Goal: Information Seeking & Learning: Learn about a topic

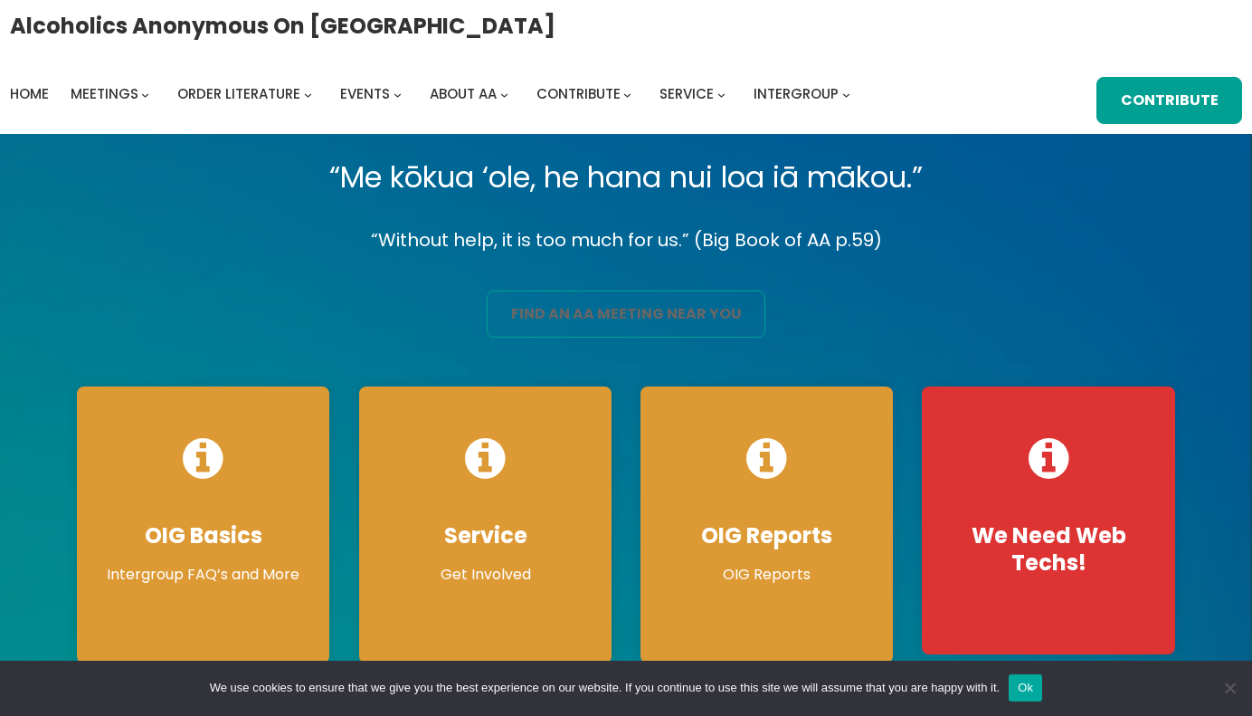
click at [540, 318] on link "find an aa meeting near you" at bounding box center [626, 313] width 279 height 47
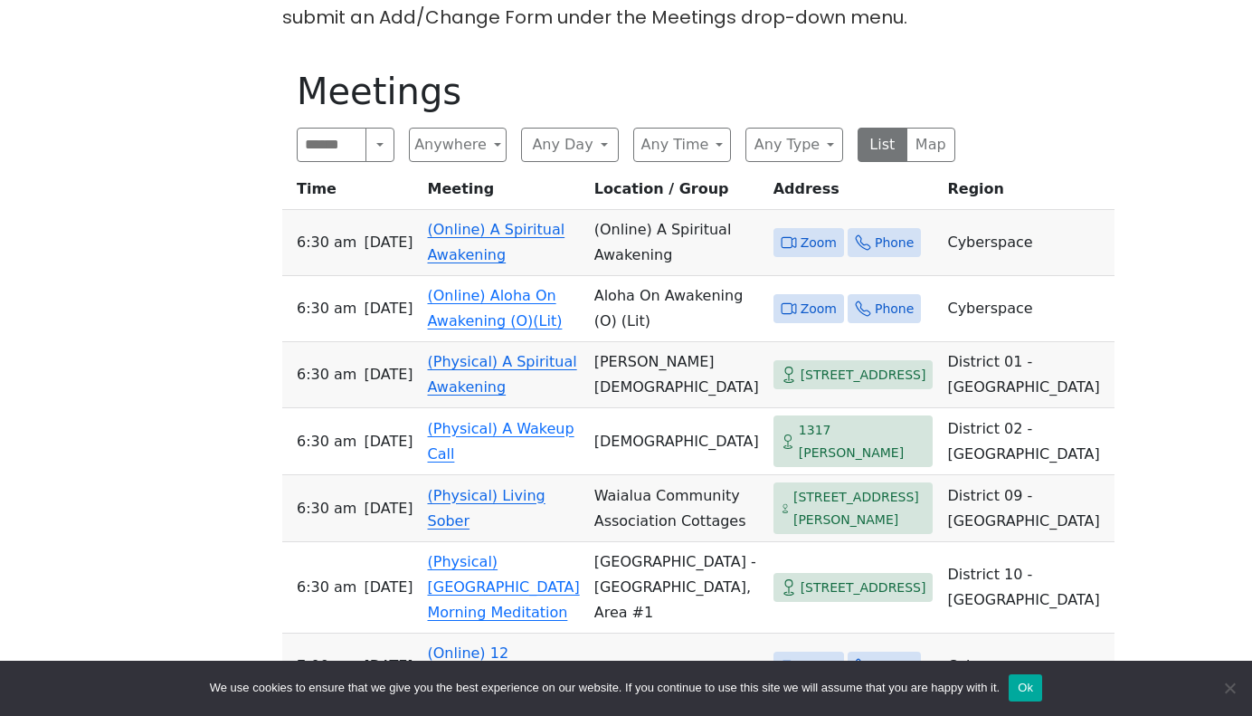
scroll to position [659, 0]
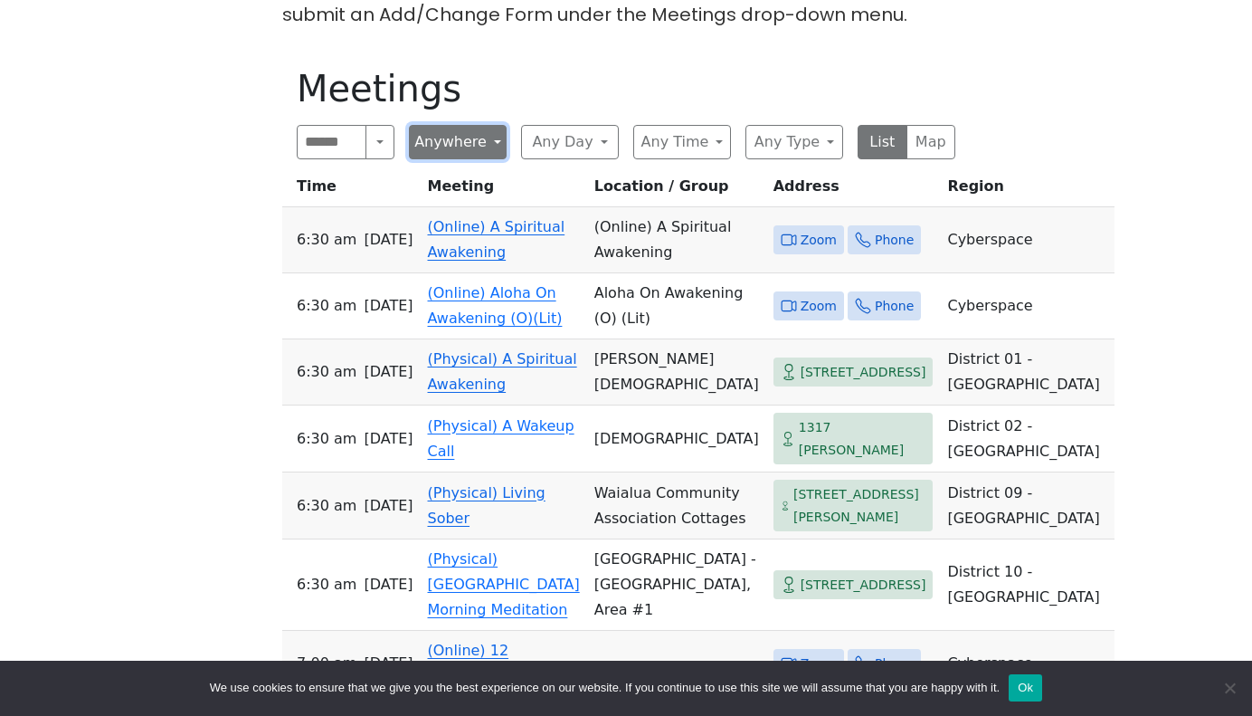
click at [488, 134] on button "Anywhere" at bounding box center [458, 142] width 98 height 34
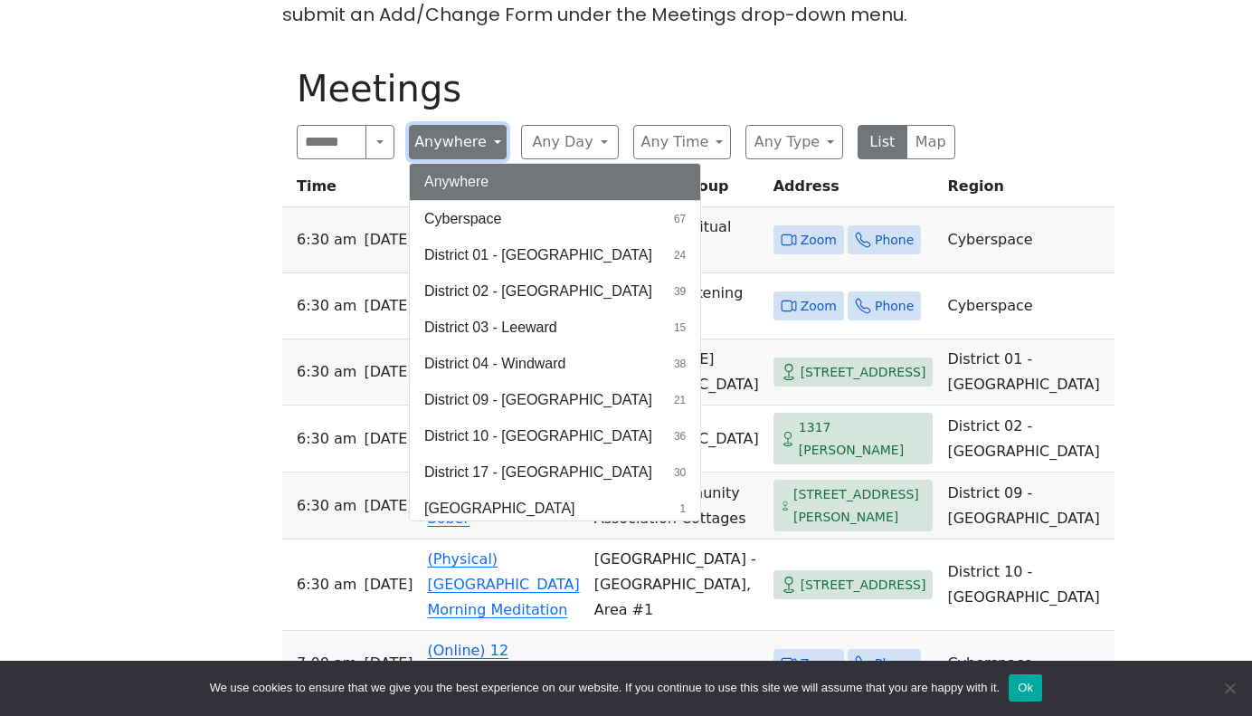
click at [488, 134] on button "Anywhere" at bounding box center [458, 142] width 98 height 34
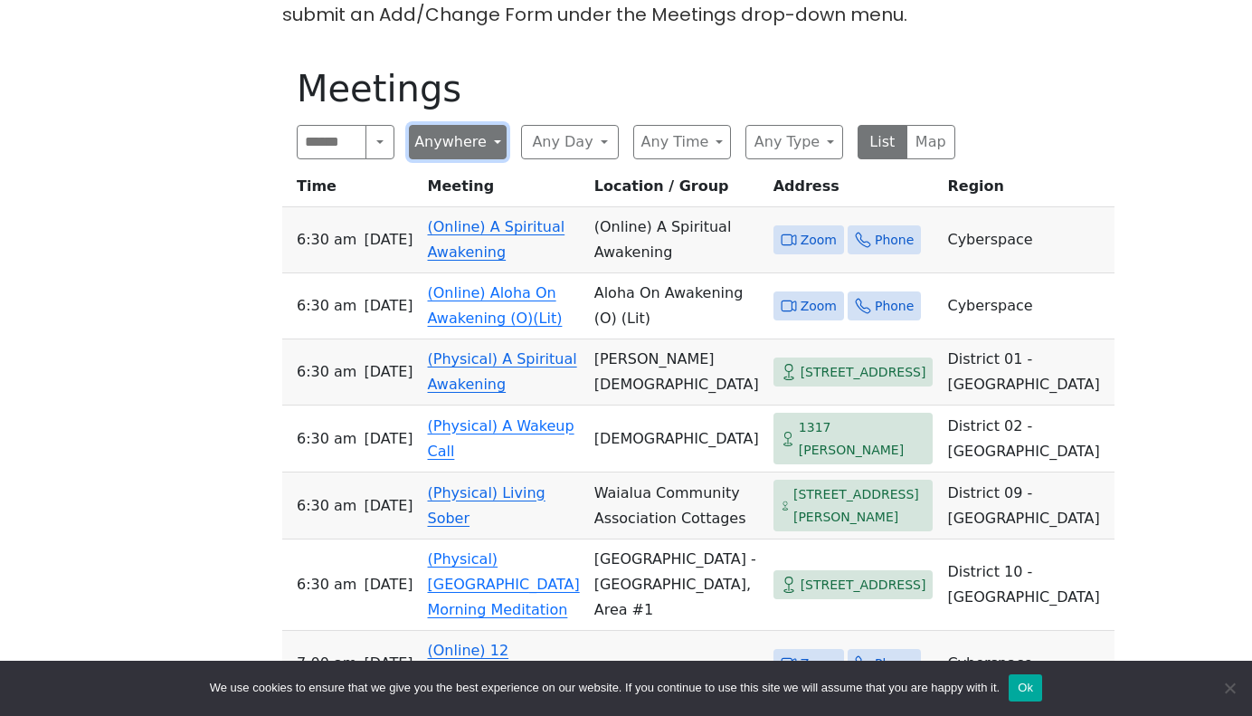
click at [488, 134] on button "Anywhere" at bounding box center [458, 142] width 98 height 34
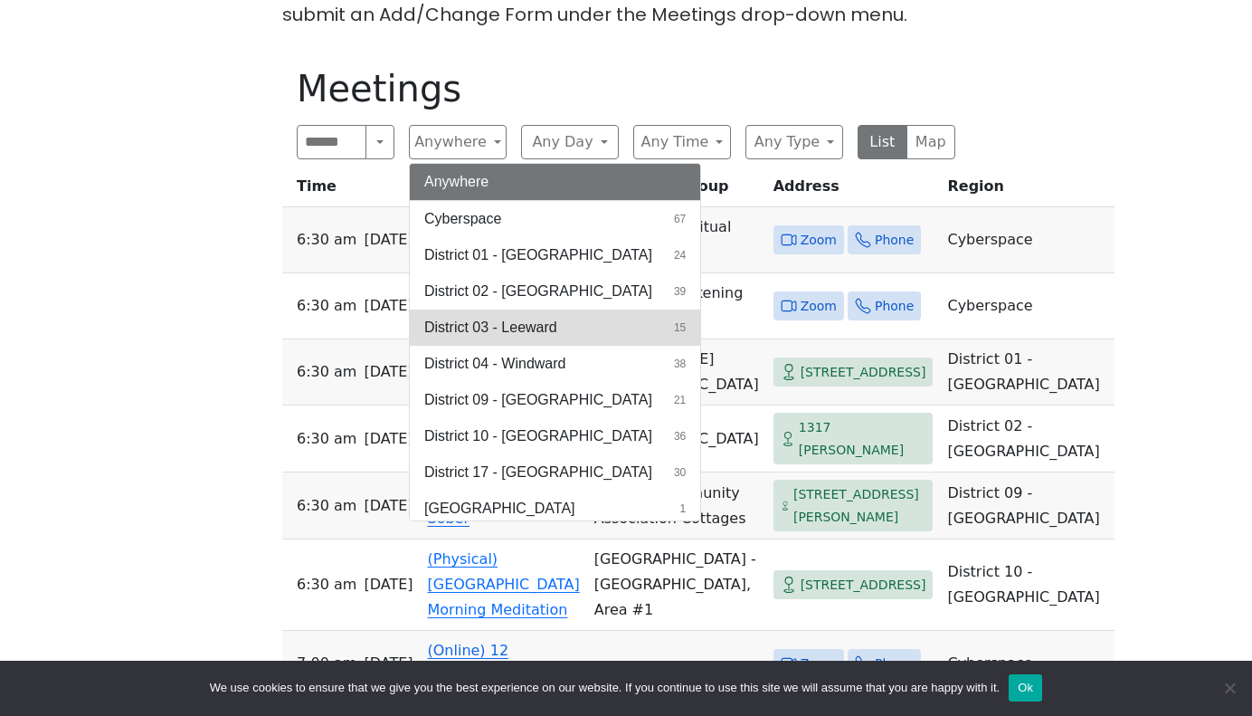
click at [543, 326] on span "District 03 - Leeward" at bounding box center [490, 328] width 133 height 22
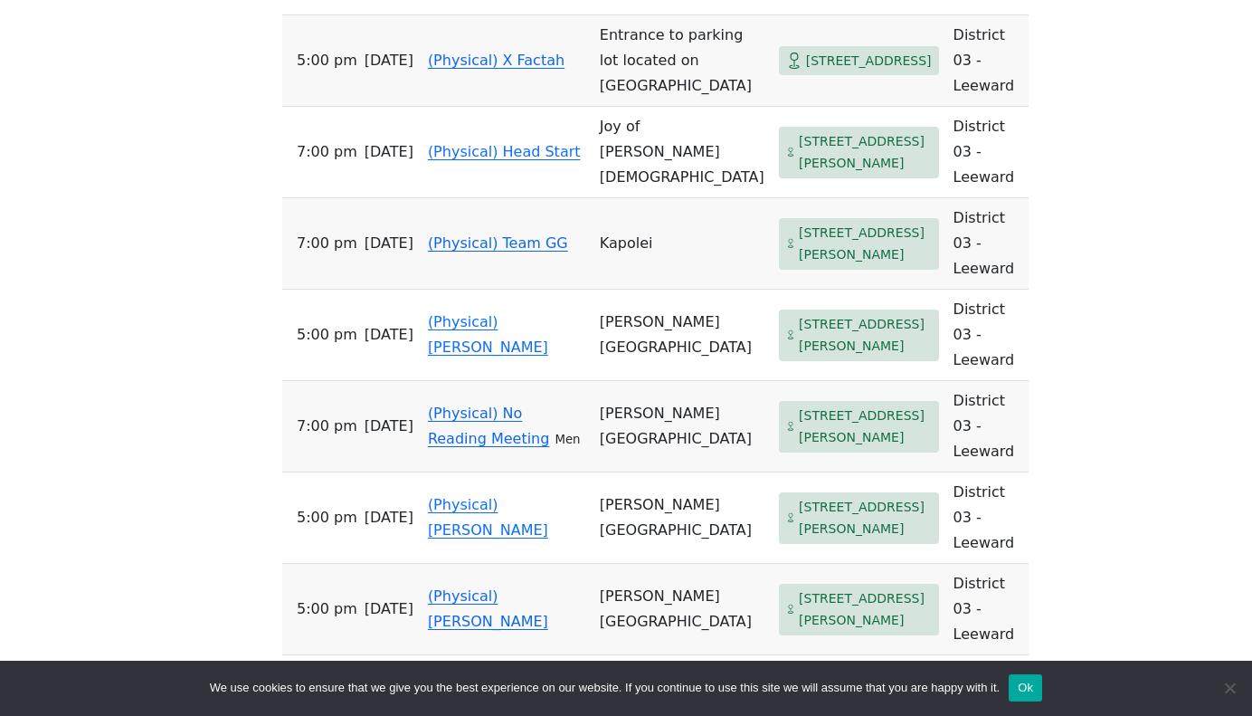
scroll to position [1262, 0]
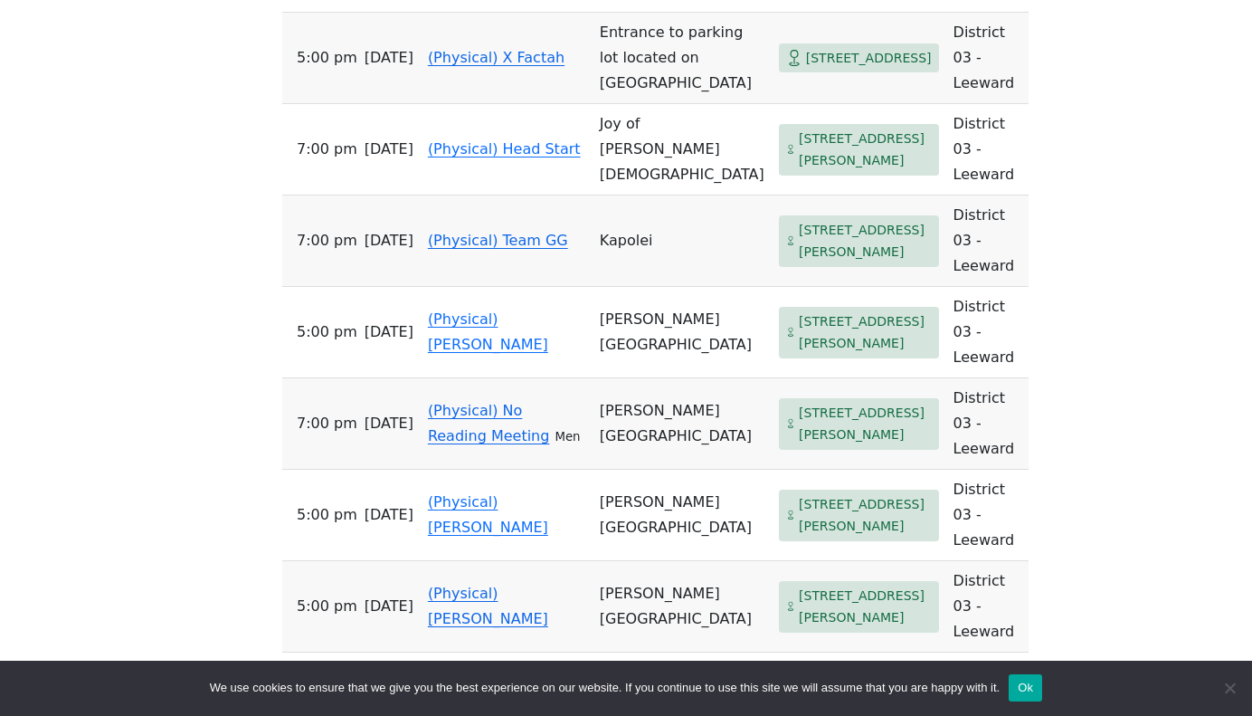
click at [799, 219] on span "[STREET_ADDRESS][PERSON_NAME]" at bounding box center [865, 241] width 133 height 44
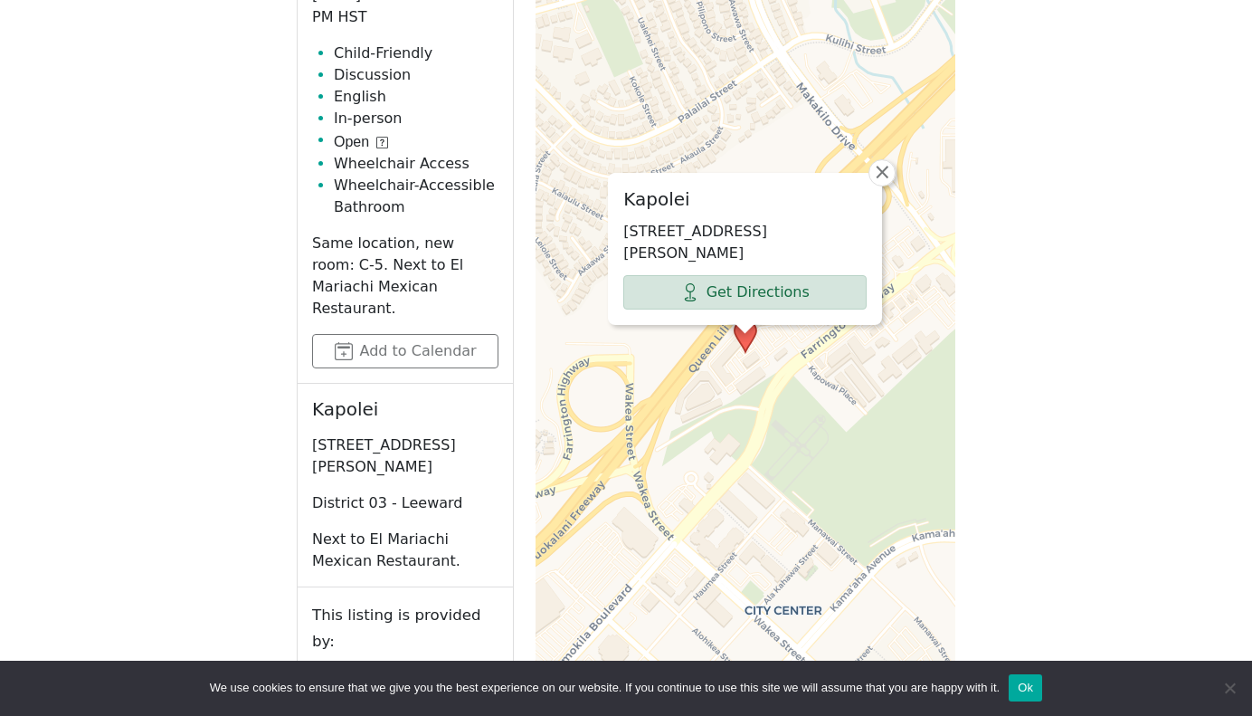
scroll to position [945, 0]
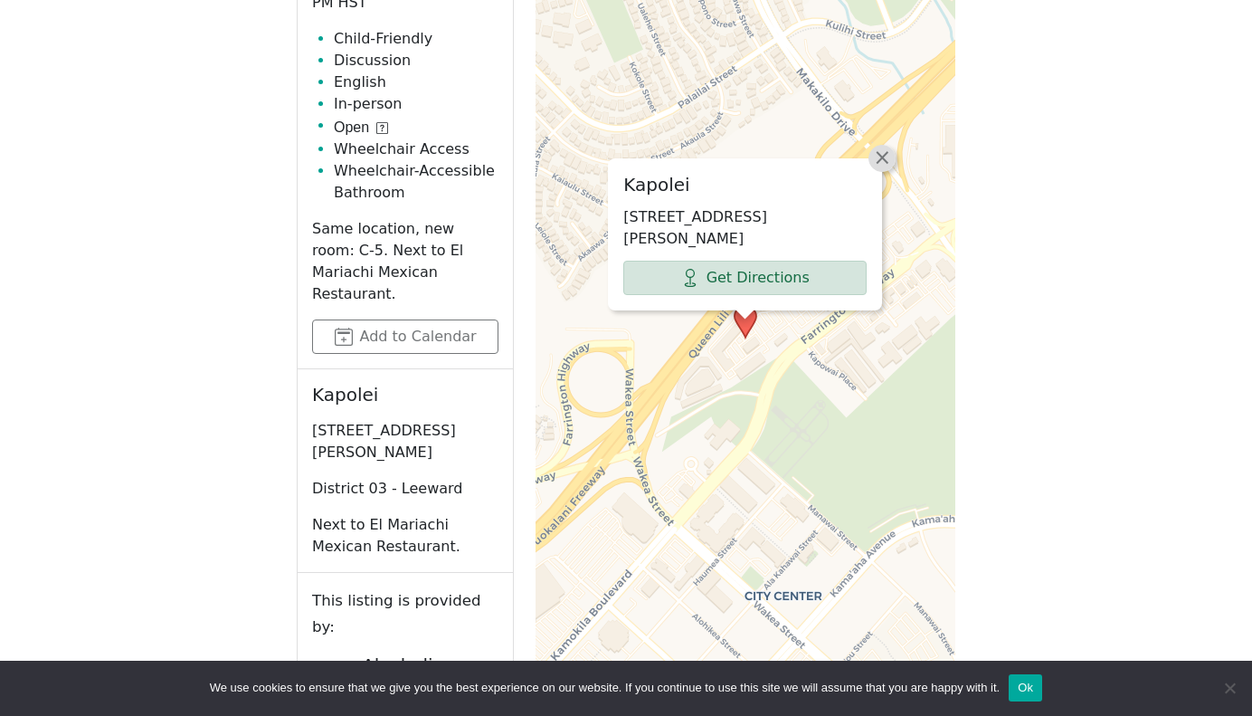
click at [881, 168] on span "×" at bounding box center [882, 158] width 18 height 22
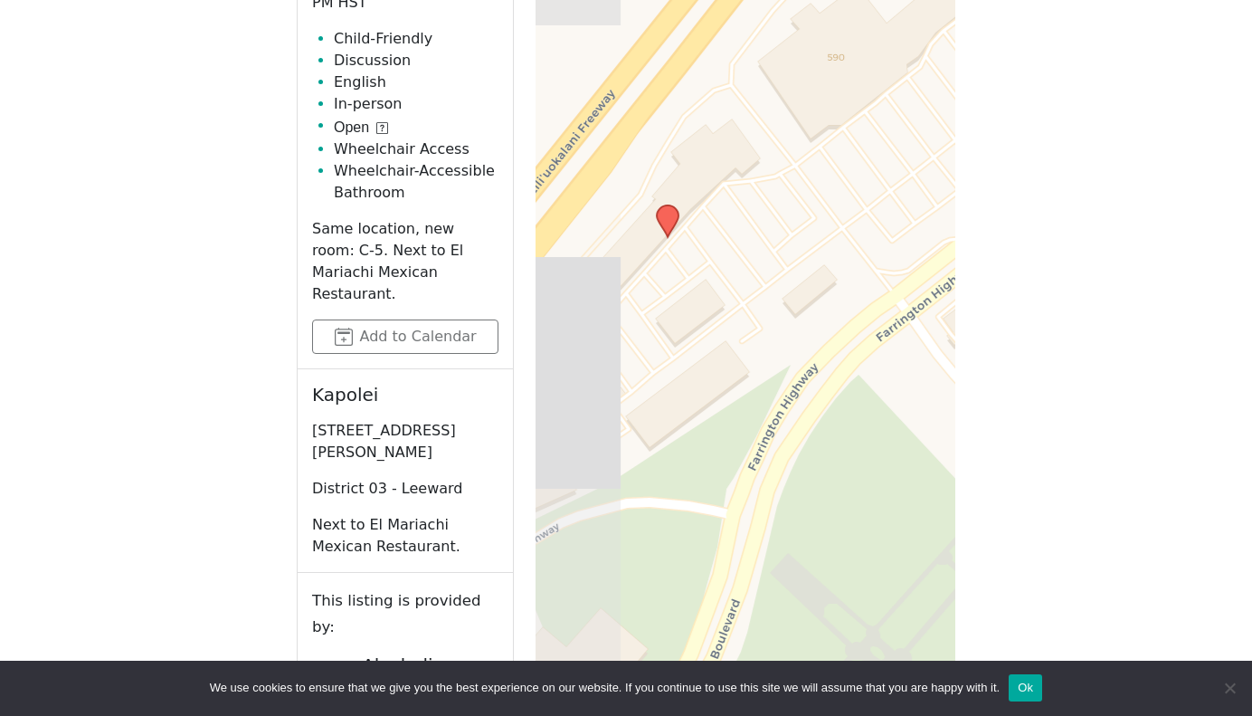
drag, startPoint x: 741, startPoint y: 366, endPoint x: 867, endPoint y: 259, distance: 165.0
click at [867, 259] on div "+ − Leaflet | © OpenStreetMap contributors © CARTO" at bounding box center [746, 322] width 420 height 905
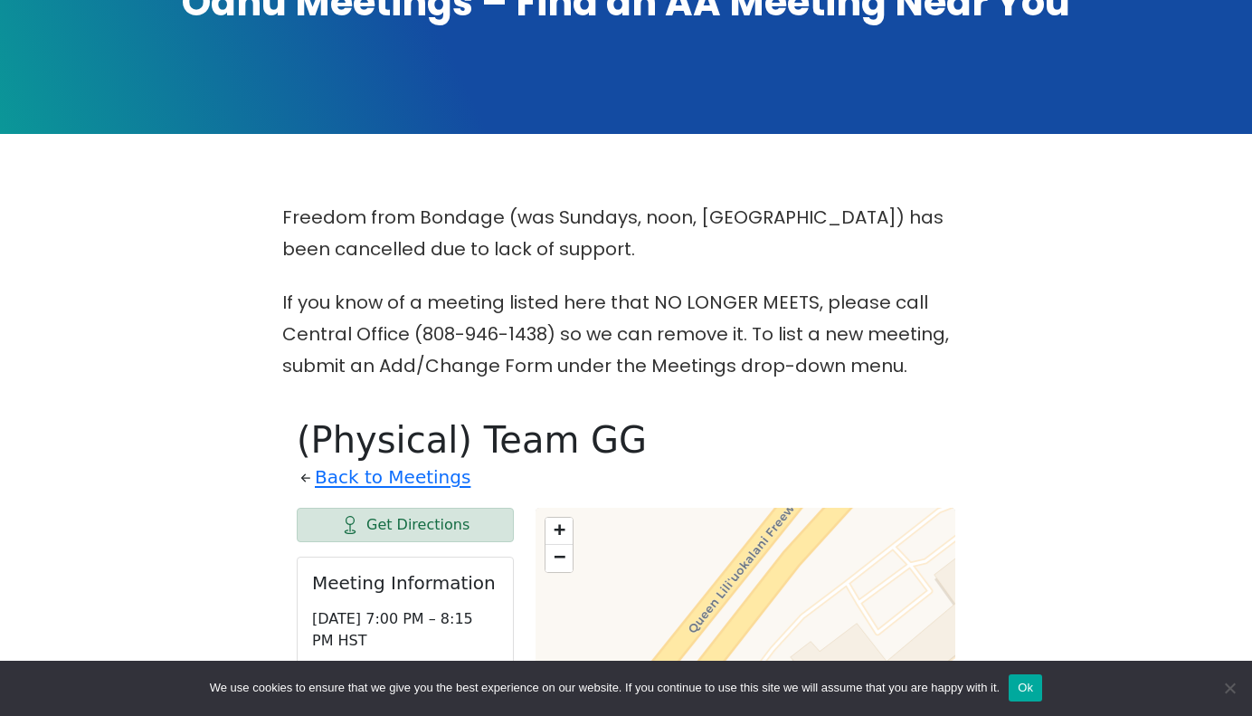
scroll to position [309, 0]
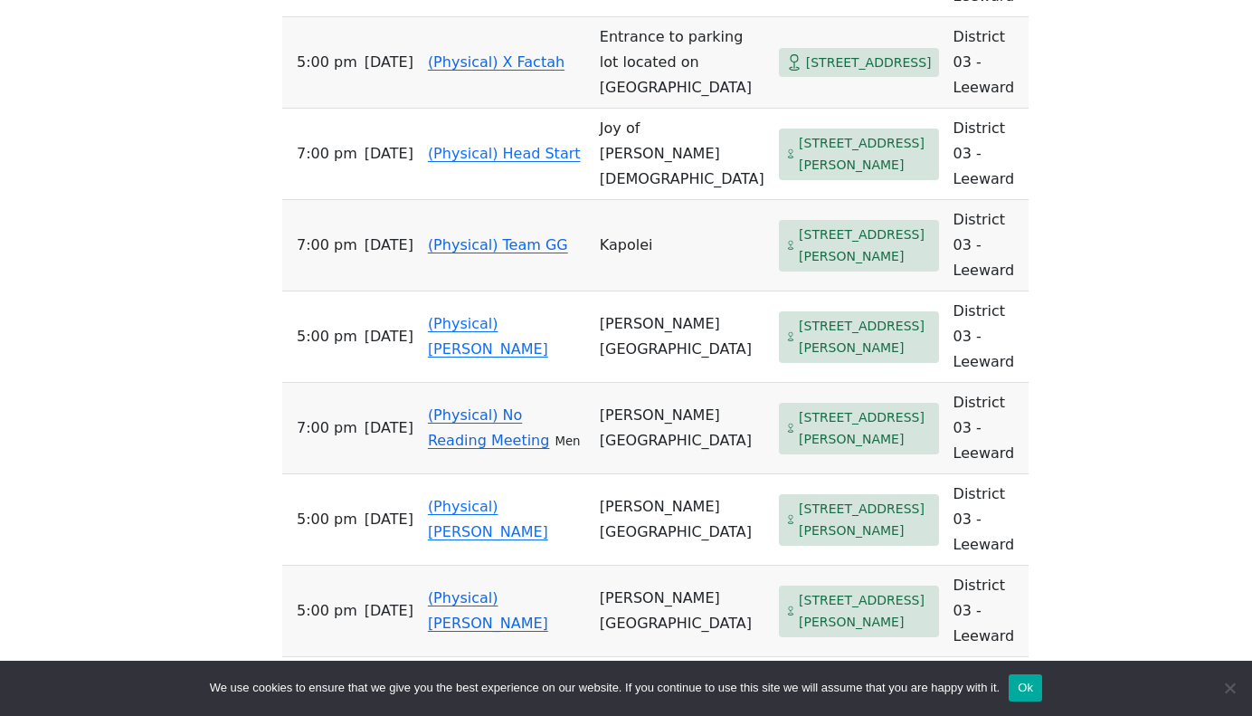
scroll to position [1256, 0]
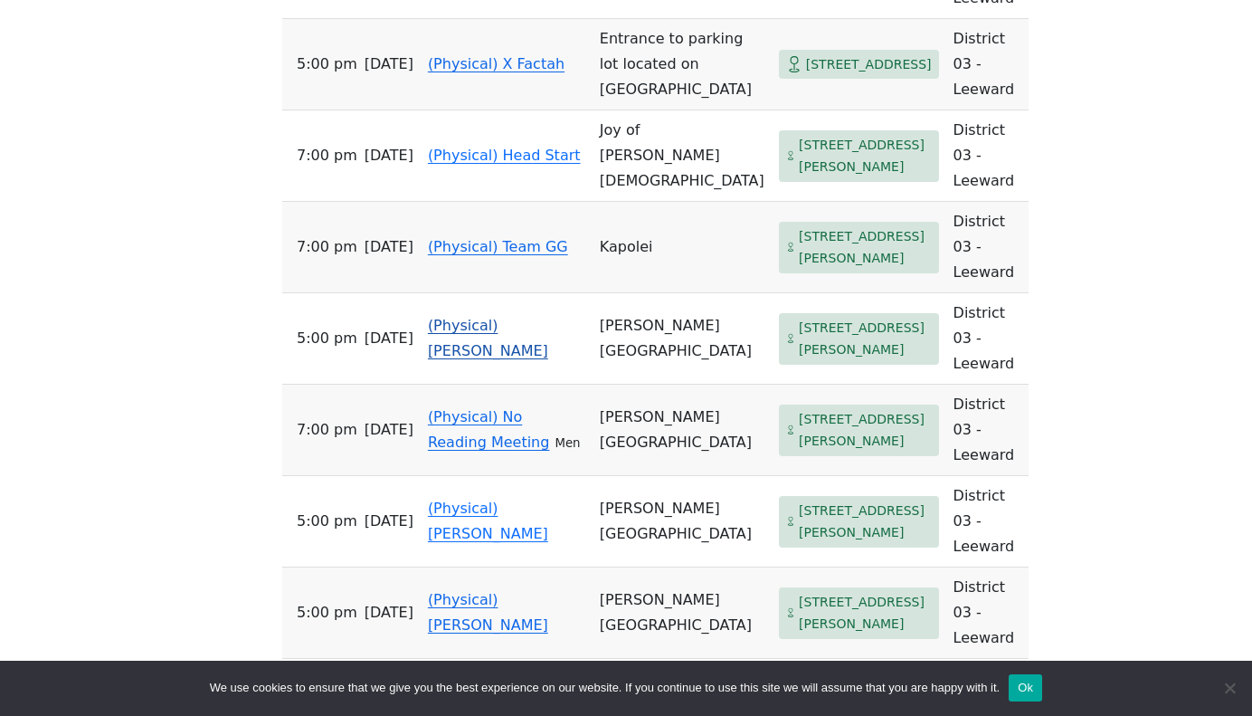
click at [484, 317] on link "(Physical) [PERSON_NAME]" at bounding box center [488, 338] width 120 height 43
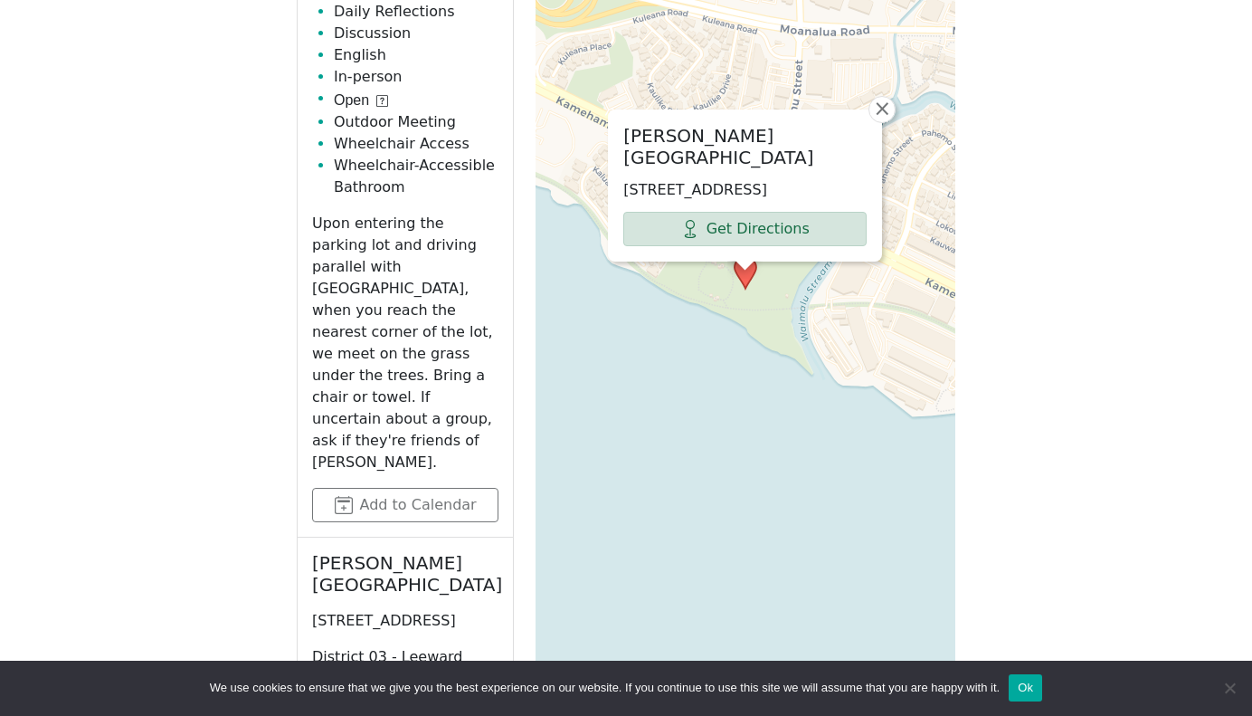
scroll to position [988, 0]
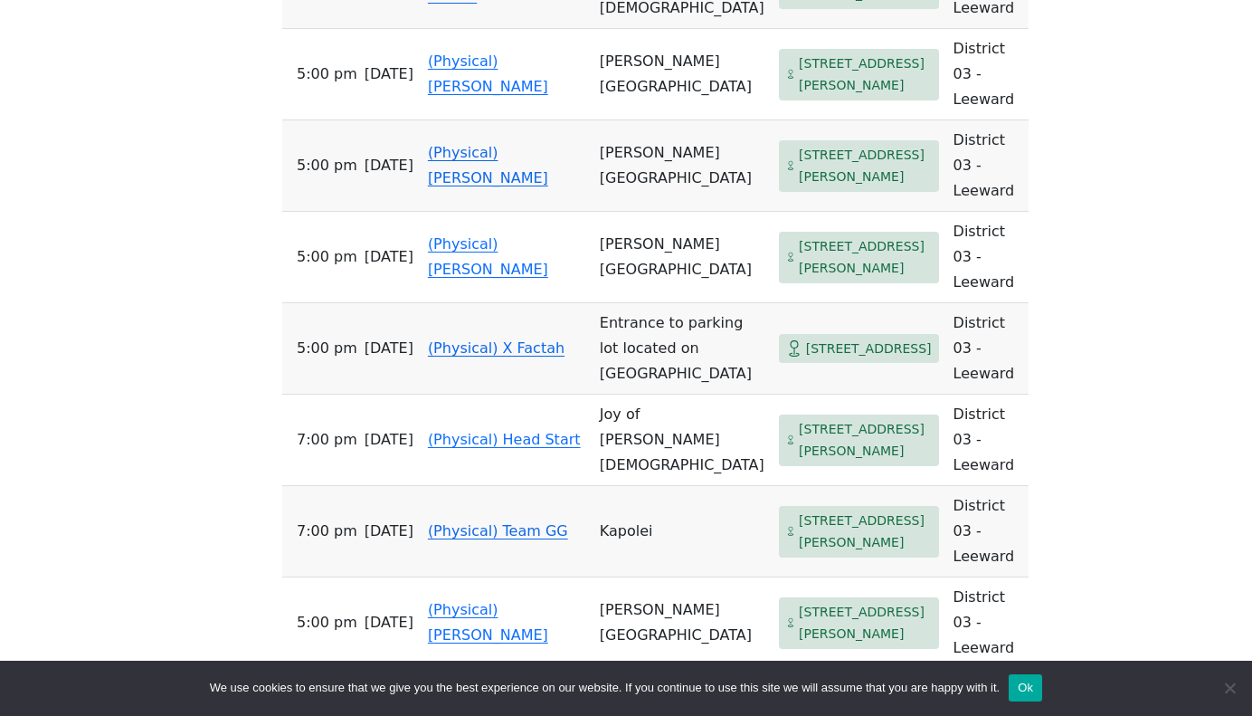
scroll to position [982, 0]
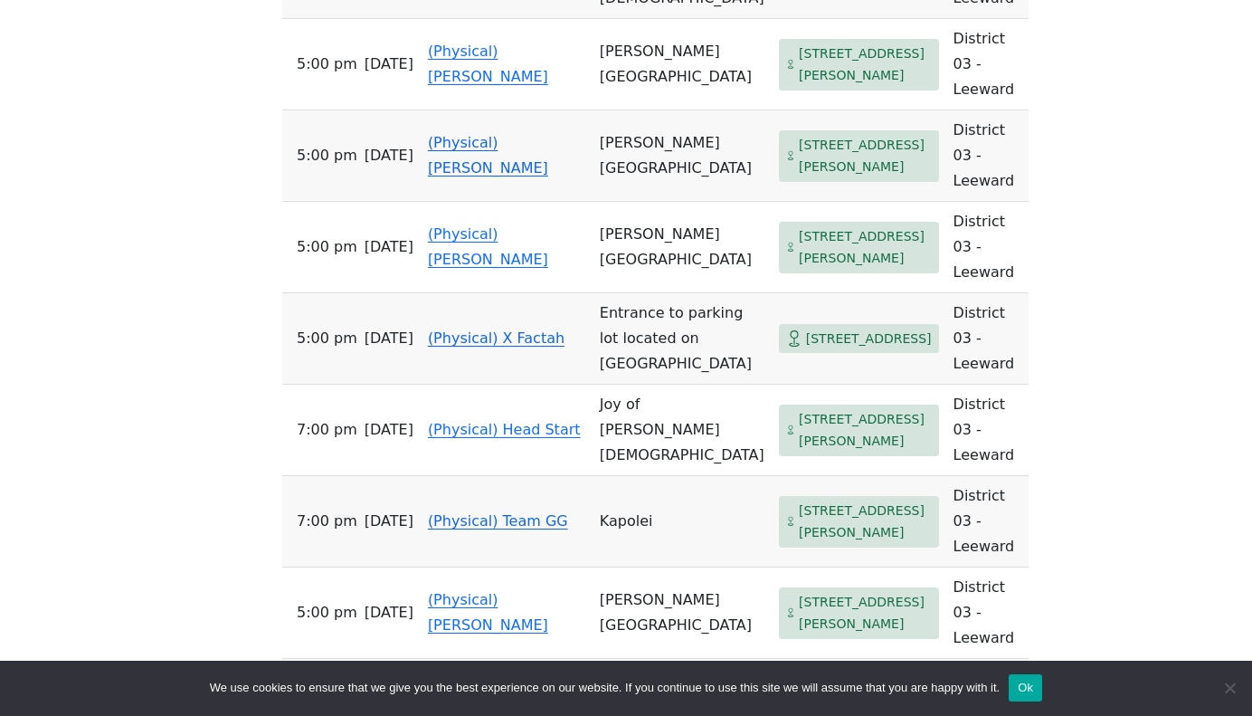
click at [459, 329] on link "(Physical) X Factah" at bounding box center [496, 337] width 137 height 17
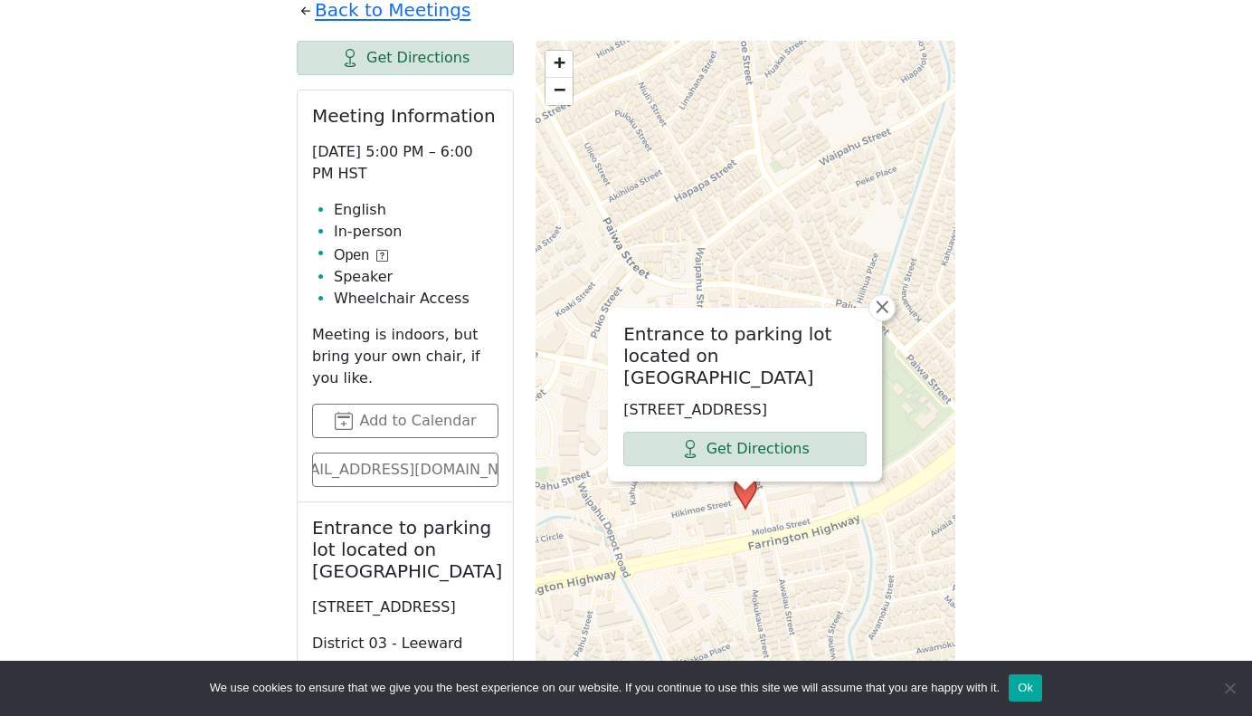
scroll to position [758, 0]
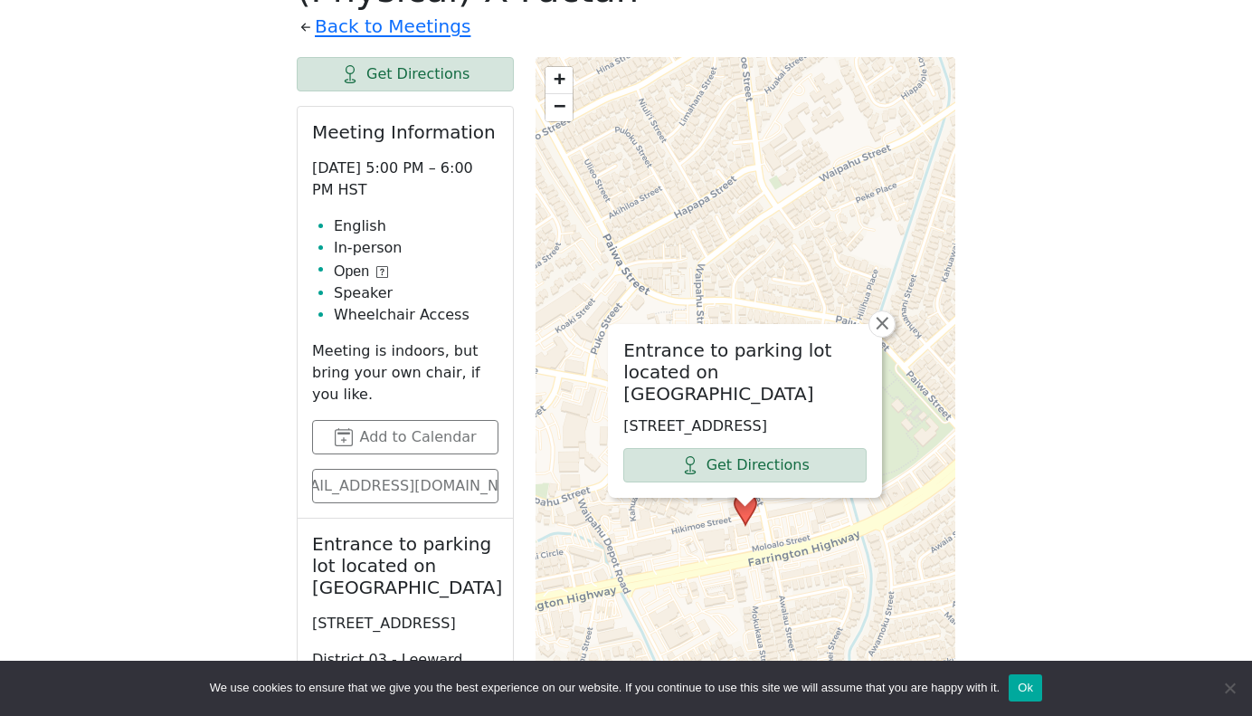
click at [383, 271] on icon at bounding box center [382, 272] width 12 height 12
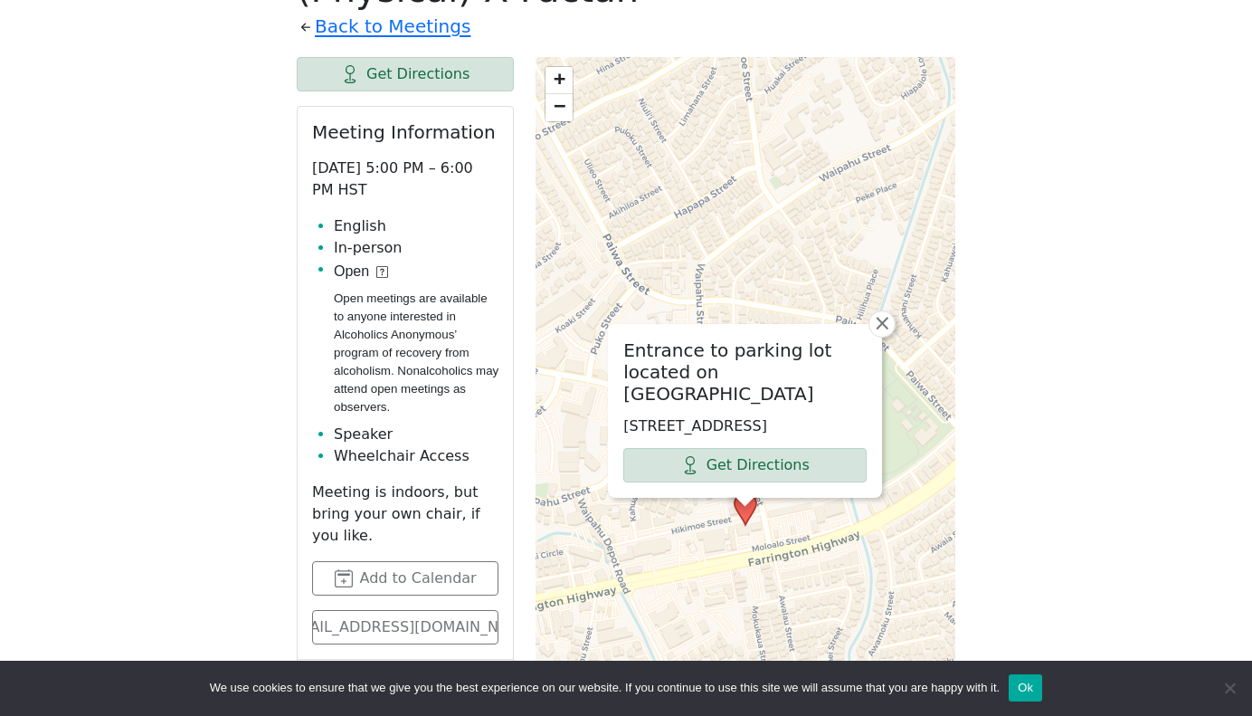
click at [257, 359] on div "Freedom from Bondage (was Sundays, noon, [GEOGRAPHIC_DATA]) has been cancelled …" at bounding box center [625, 545] width 1127 height 1589
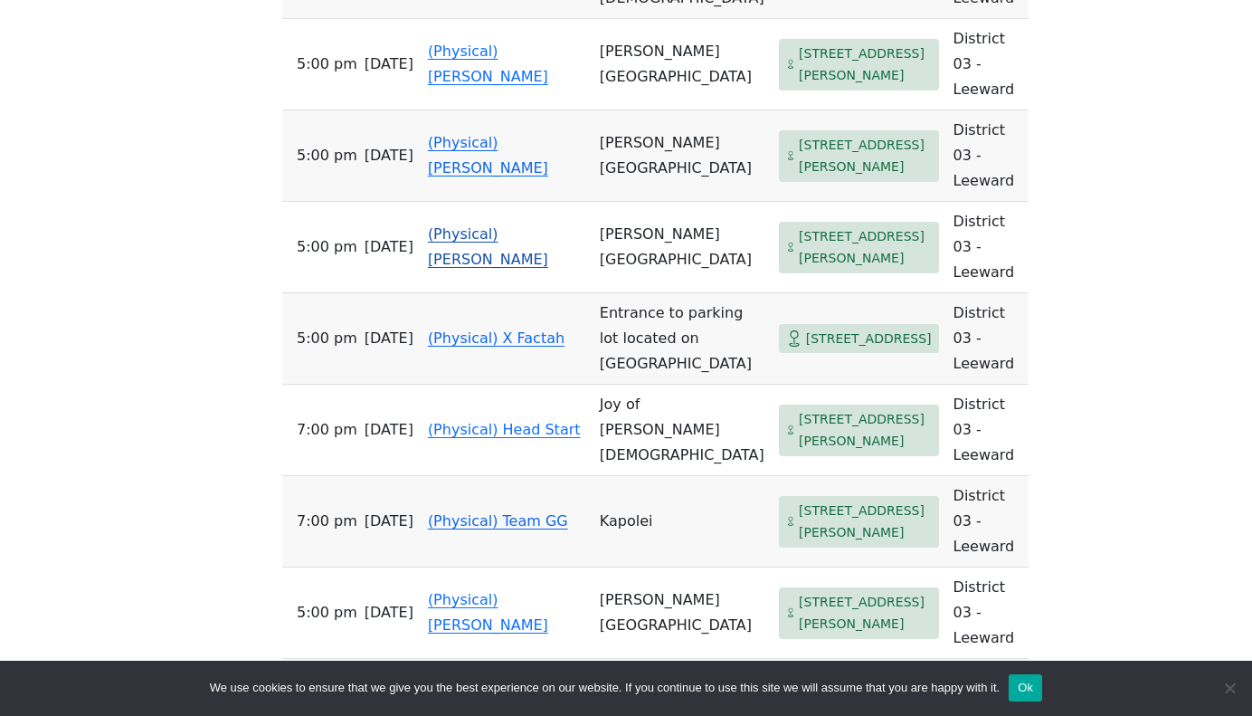
click at [490, 225] on link "(Physical) [PERSON_NAME]" at bounding box center [488, 246] width 120 height 43
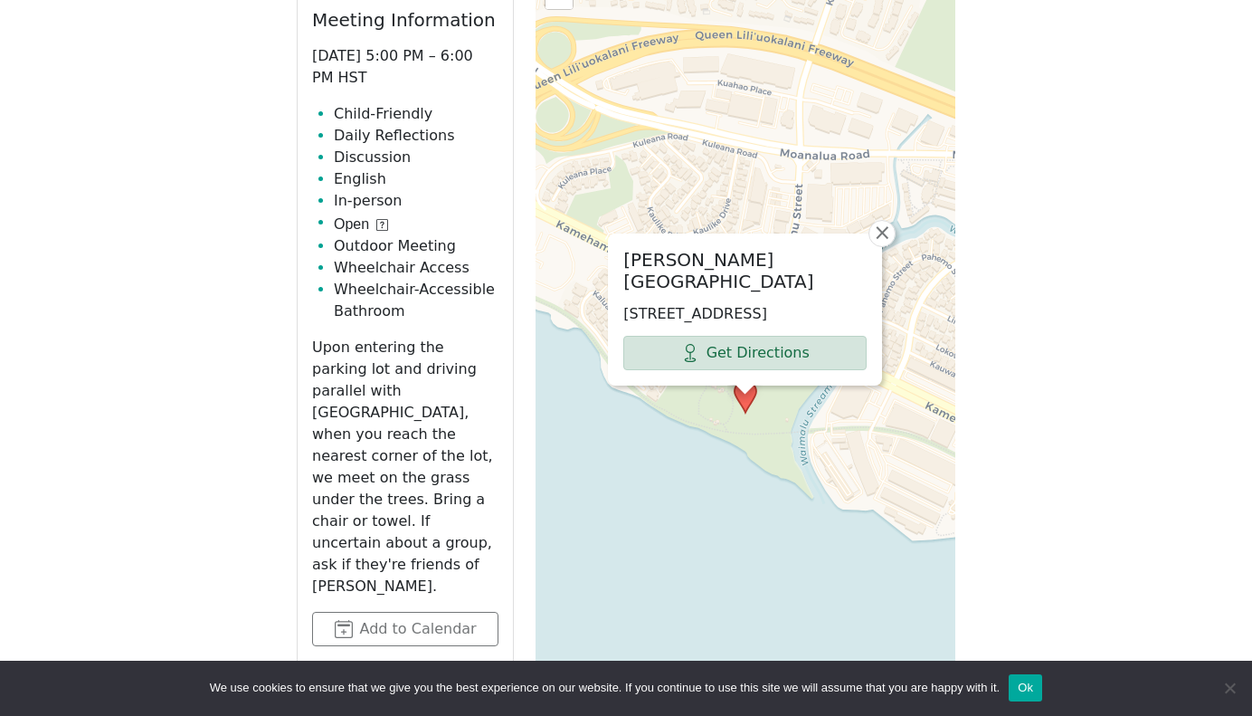
scroll to position [982, 0]
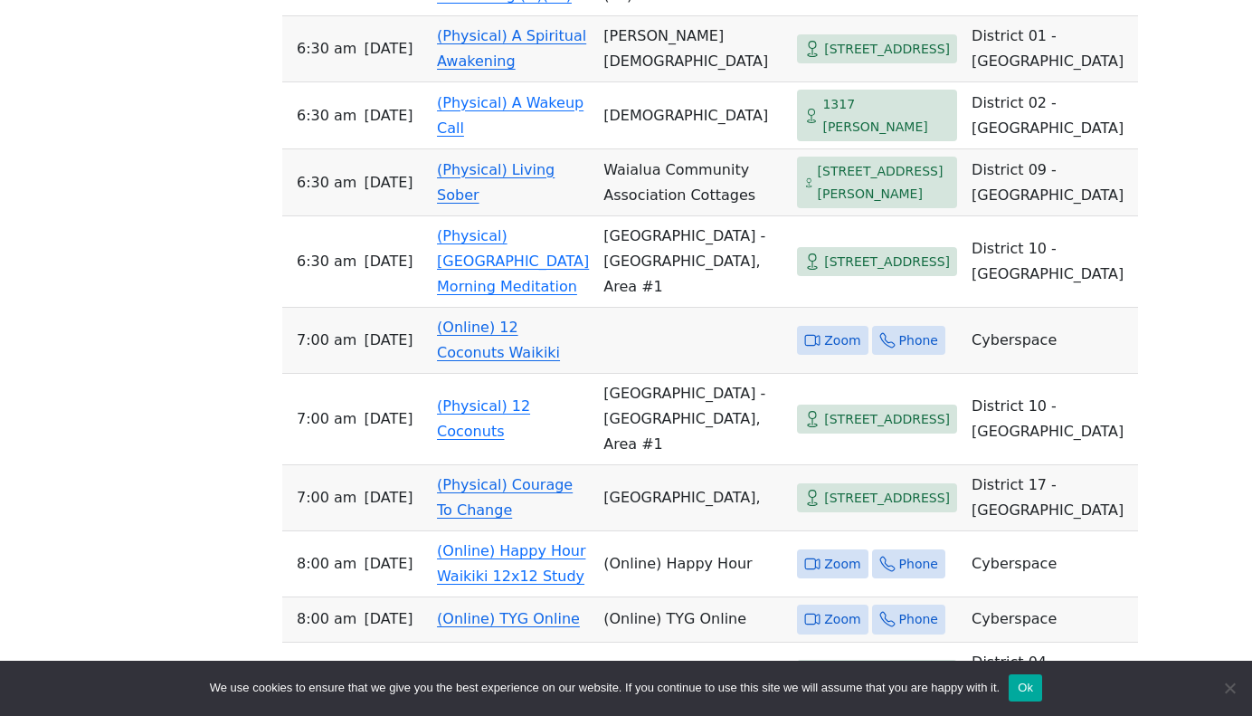
scroll to position [659, 0]
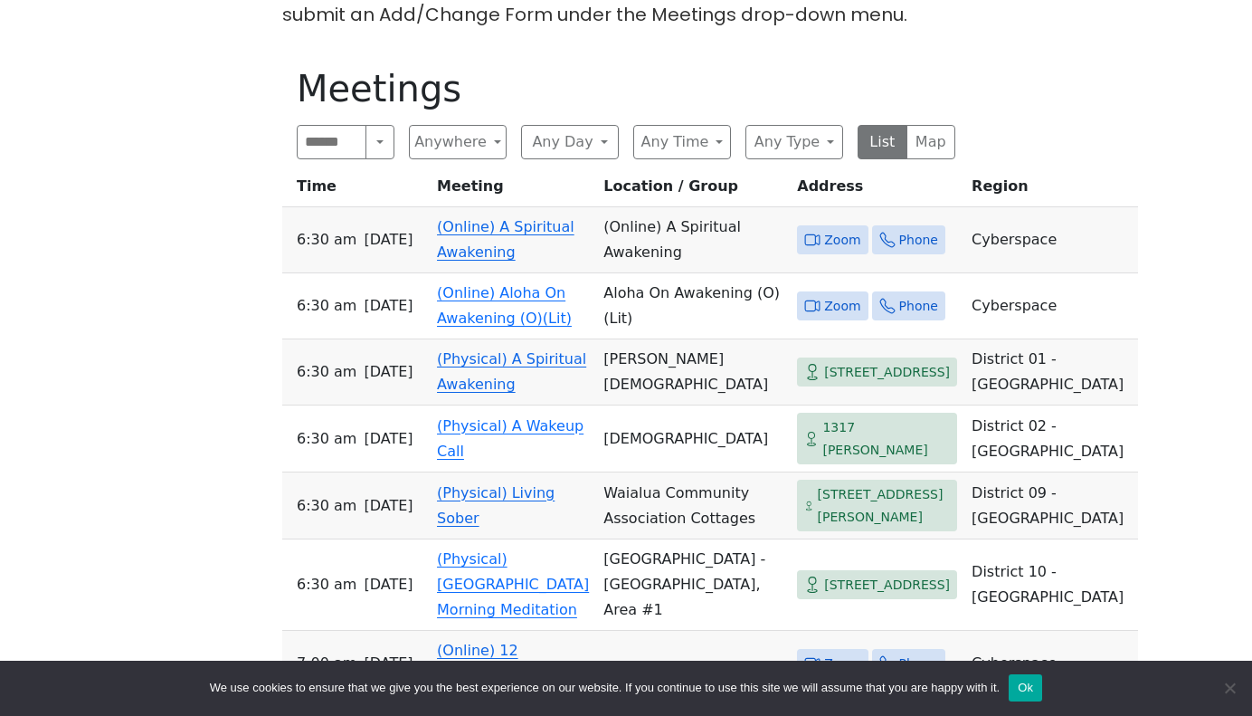
click at [470, 143] on button "Anywhere" at bounding box center [458, 142] width 98 height 34
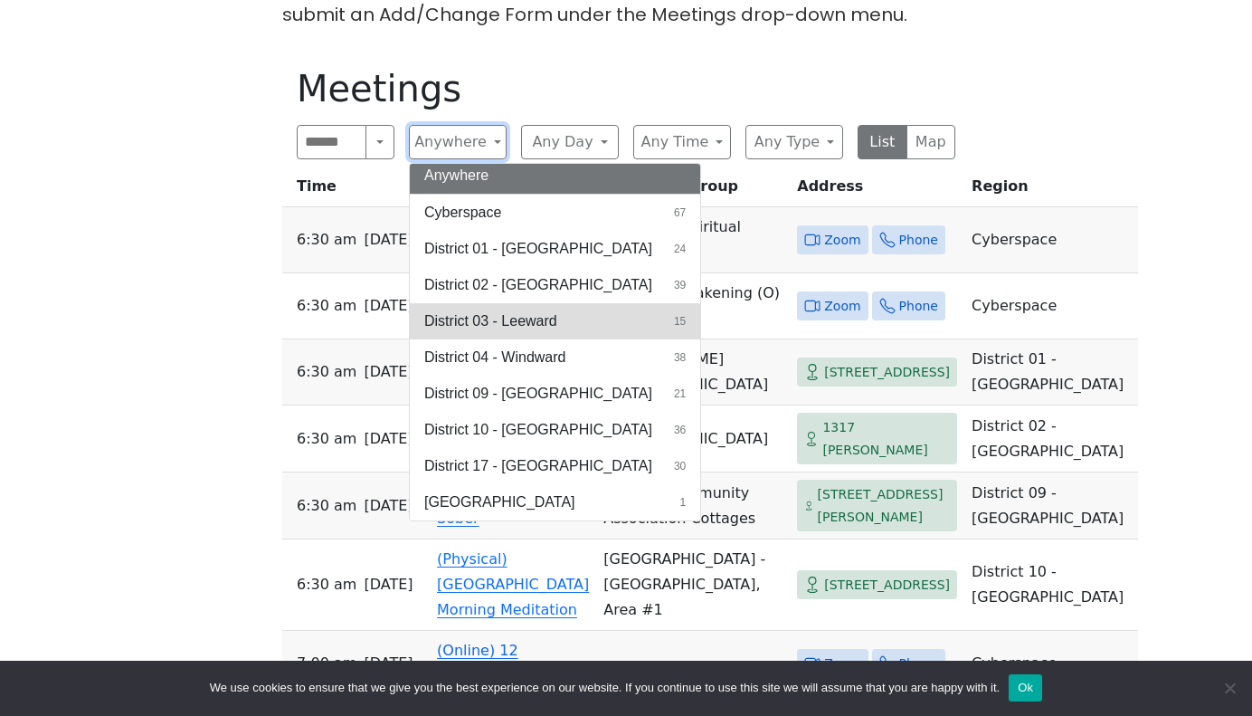
scroll to position [0, 0]
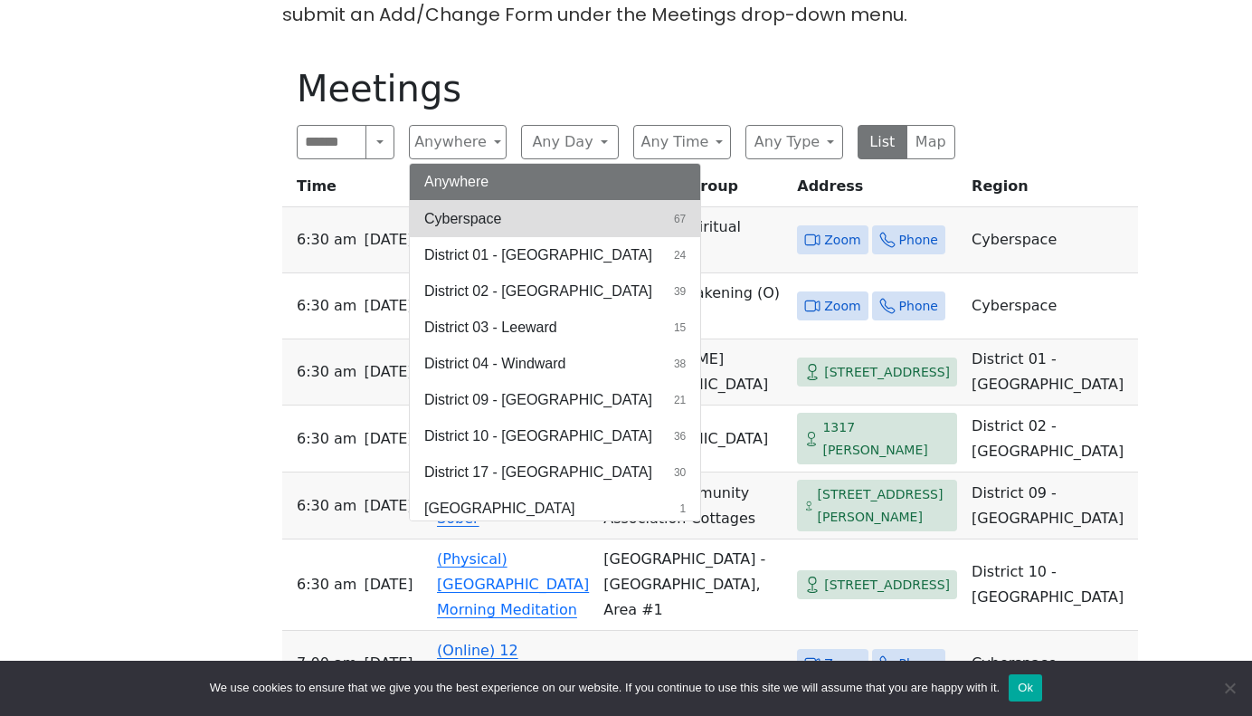
click at [526, 219] on button "Cyberspace 67" at bounding box center [555, 219] width 290 height 36
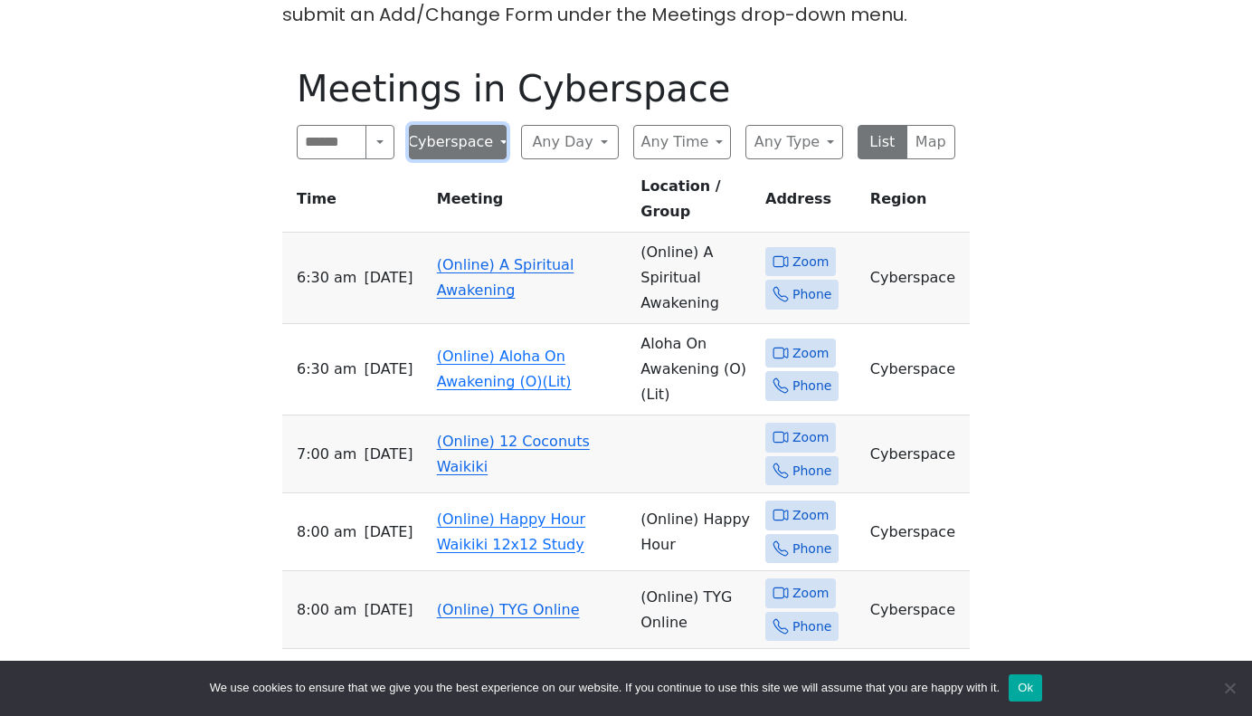
click at [494, 147] on button "Cyberspace" at bounding box center [458, 142] width 98 height 34
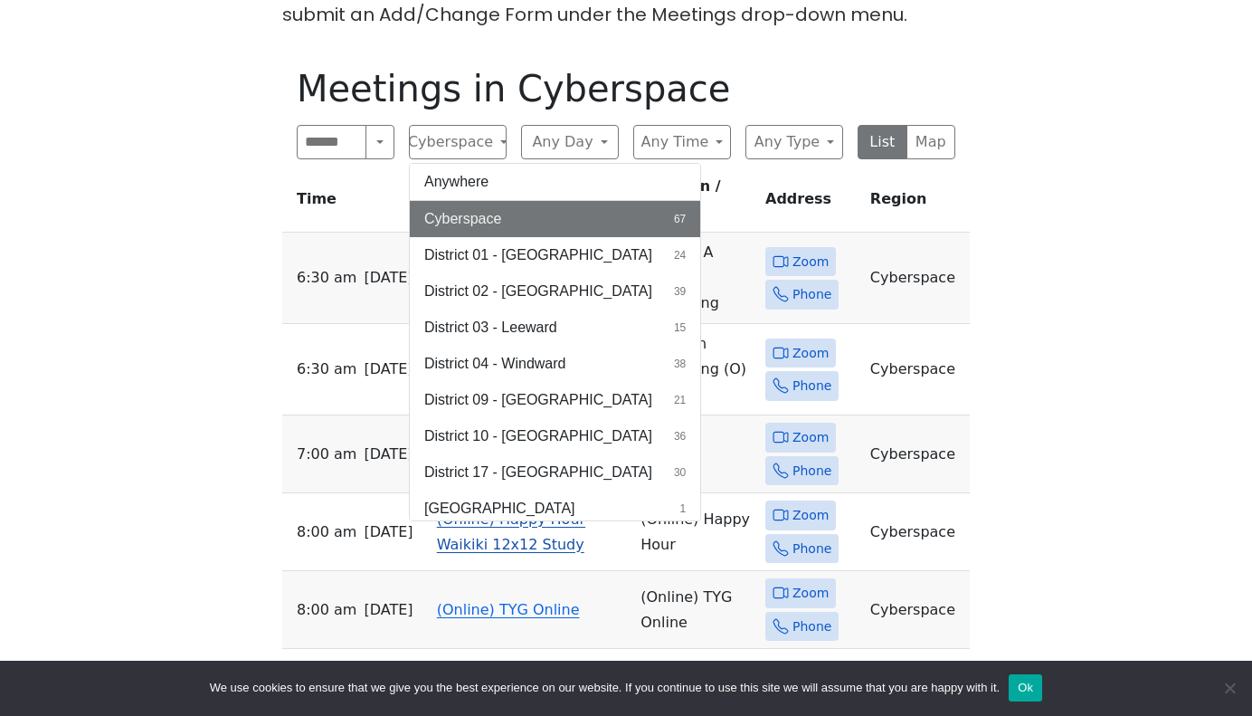
click at [498, 470] on span "District 17 - [GEOGRAPHIC_DATA]" at bounding box center [538, 472] width 228 height 22
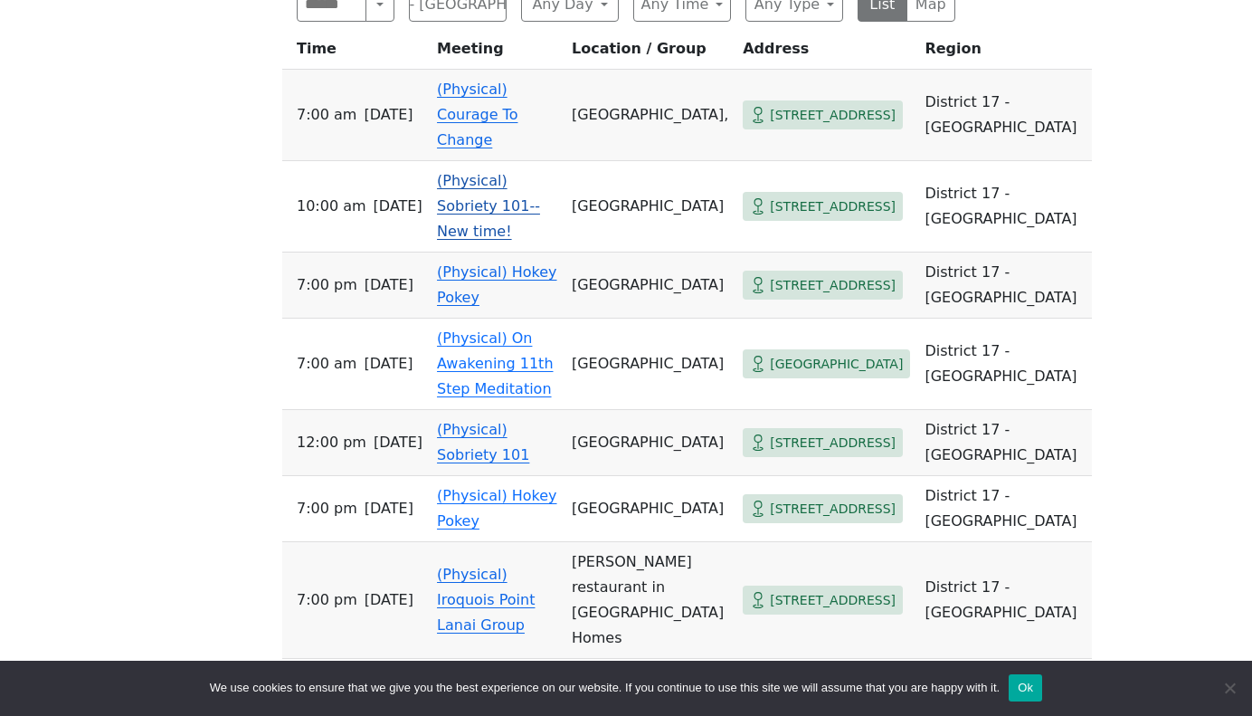
scroll to position [841, 0]
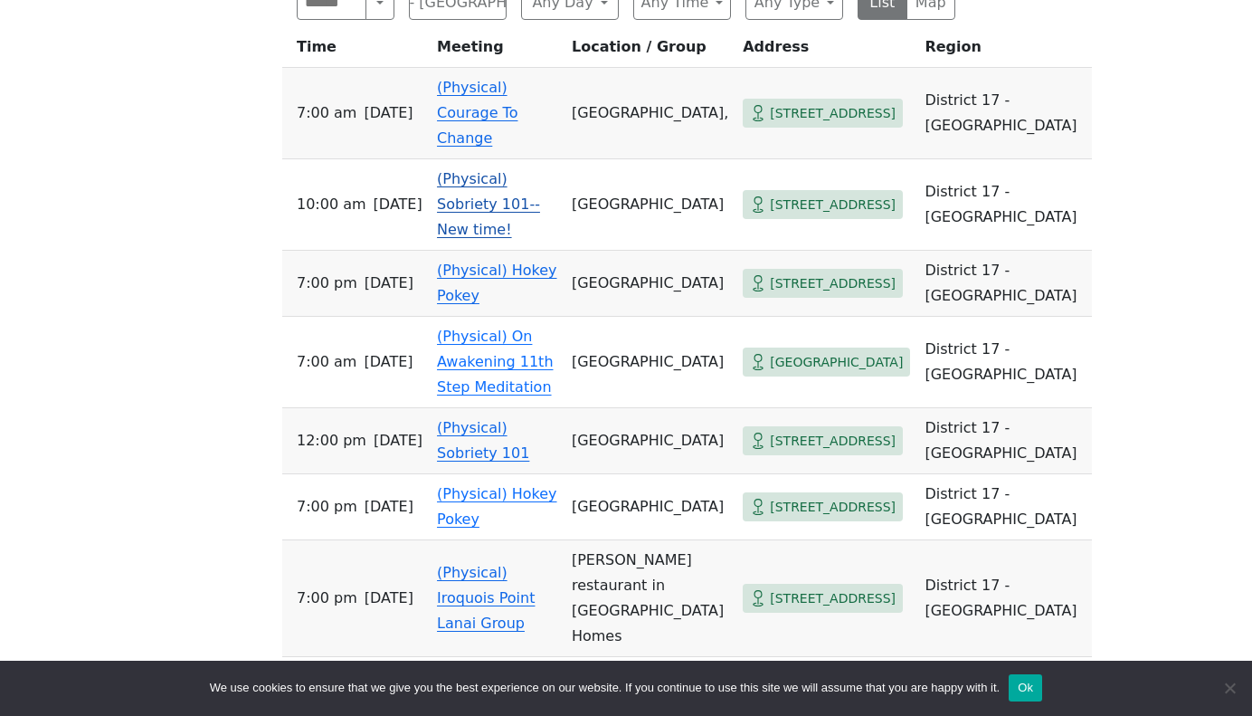
click at [502, 188] on link "(Physical) Sobriety 101--New time!" at bounding box center [488, 204] width 103 height 68
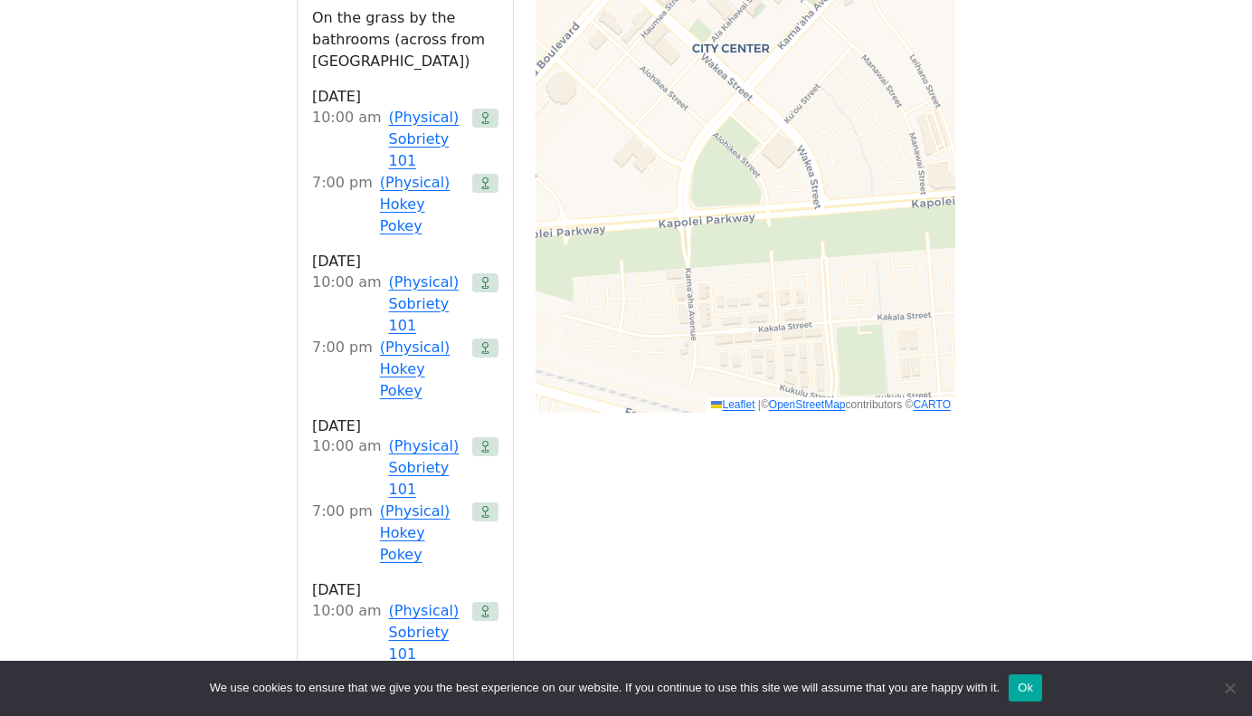
scroll to position [841, 0]
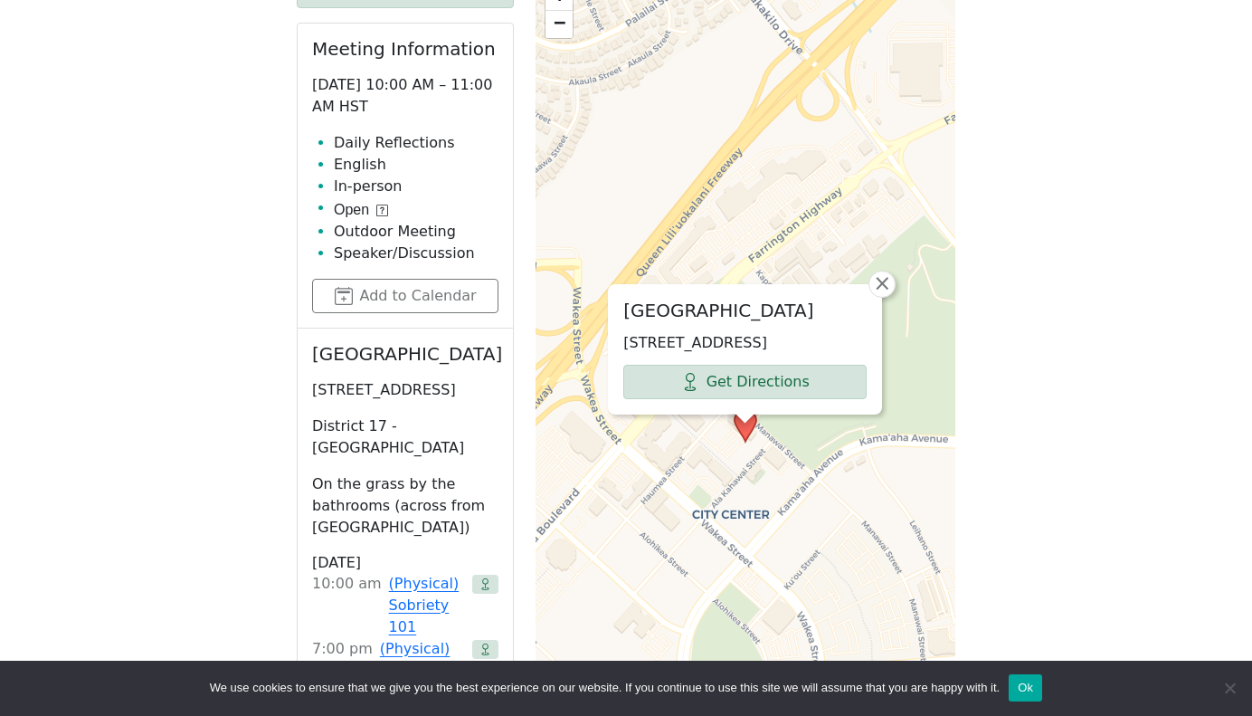
scroll to position [854, 0]
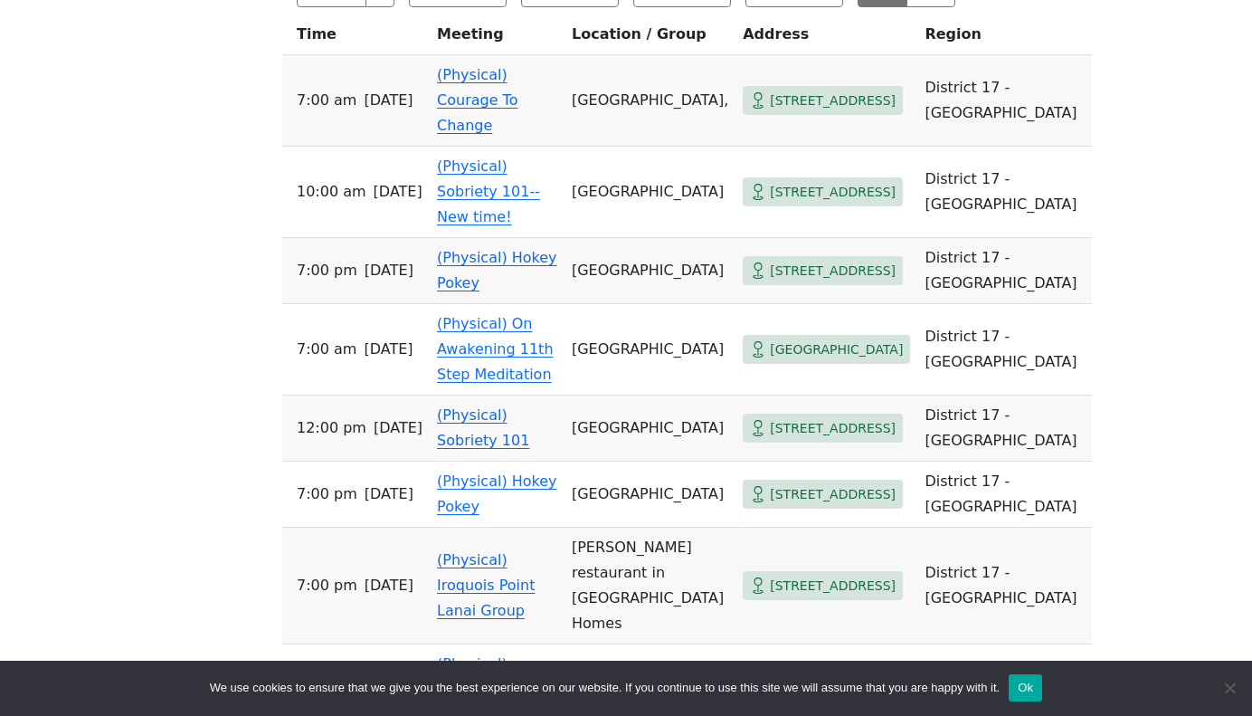
click at [534, 249] on link "(Physical) Hokey Pokey" at bounding box center [496, 270] width 119 height 43
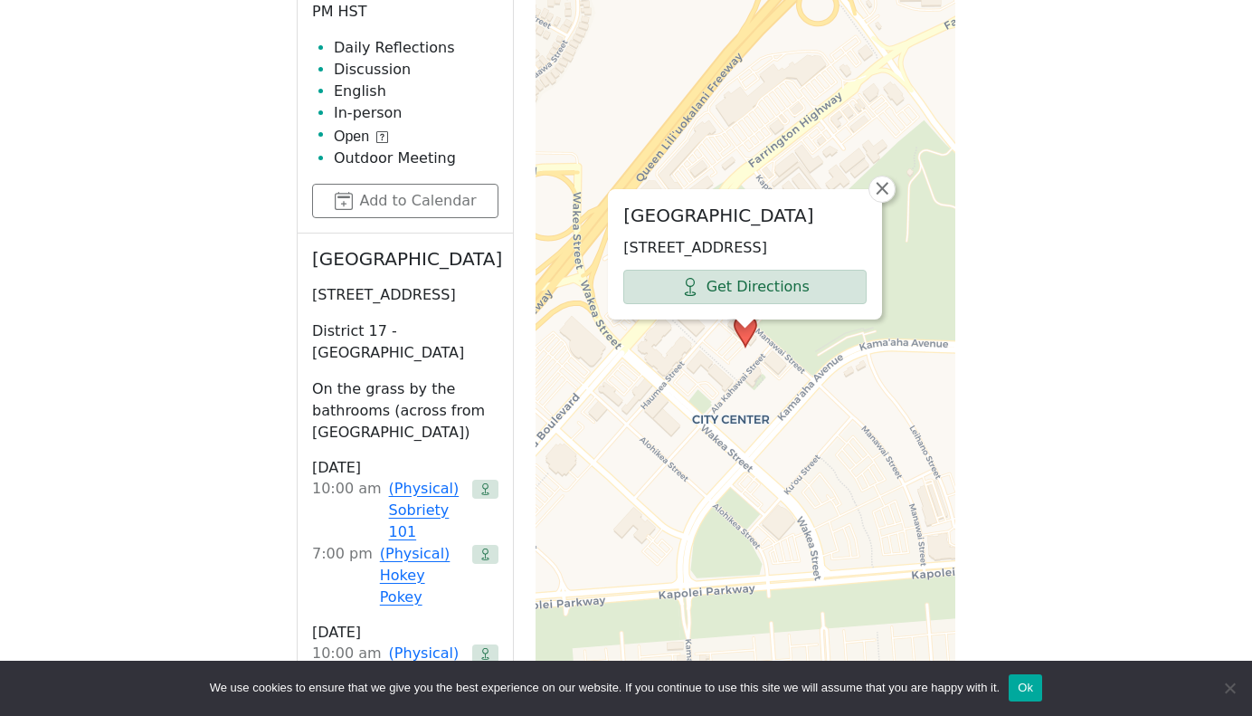
scroll to position [939, 0]
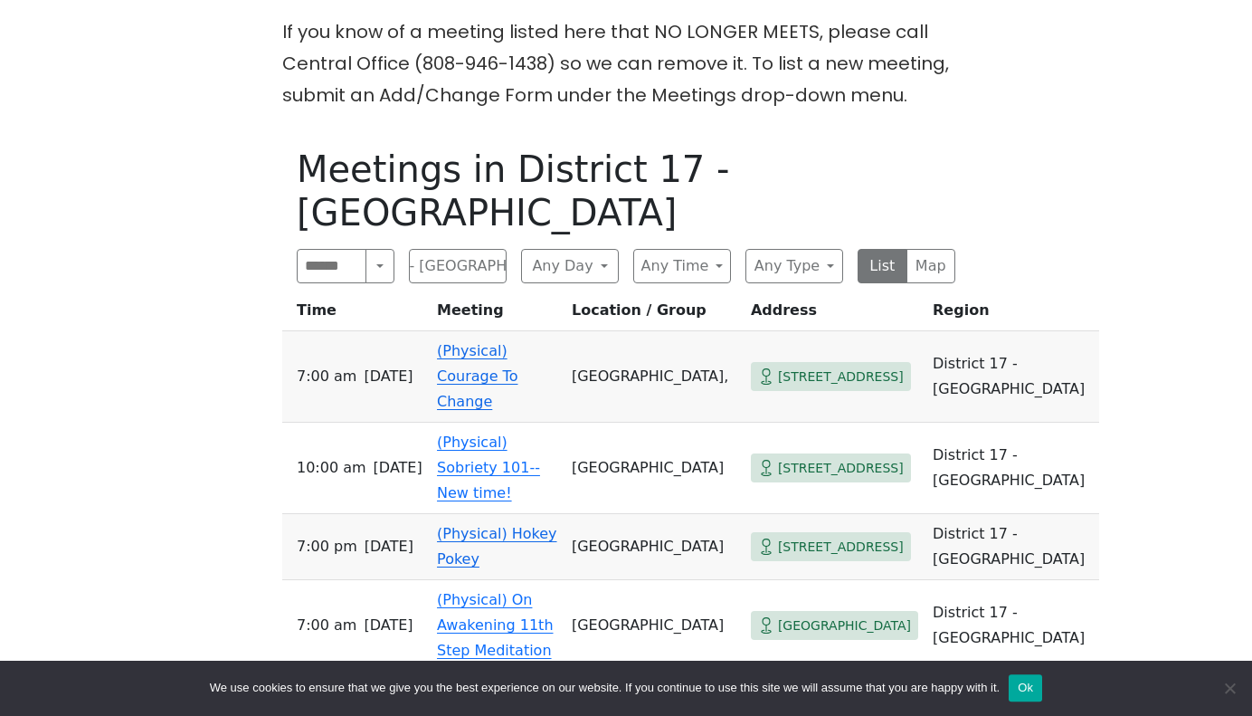
scroll to position [580, 0]
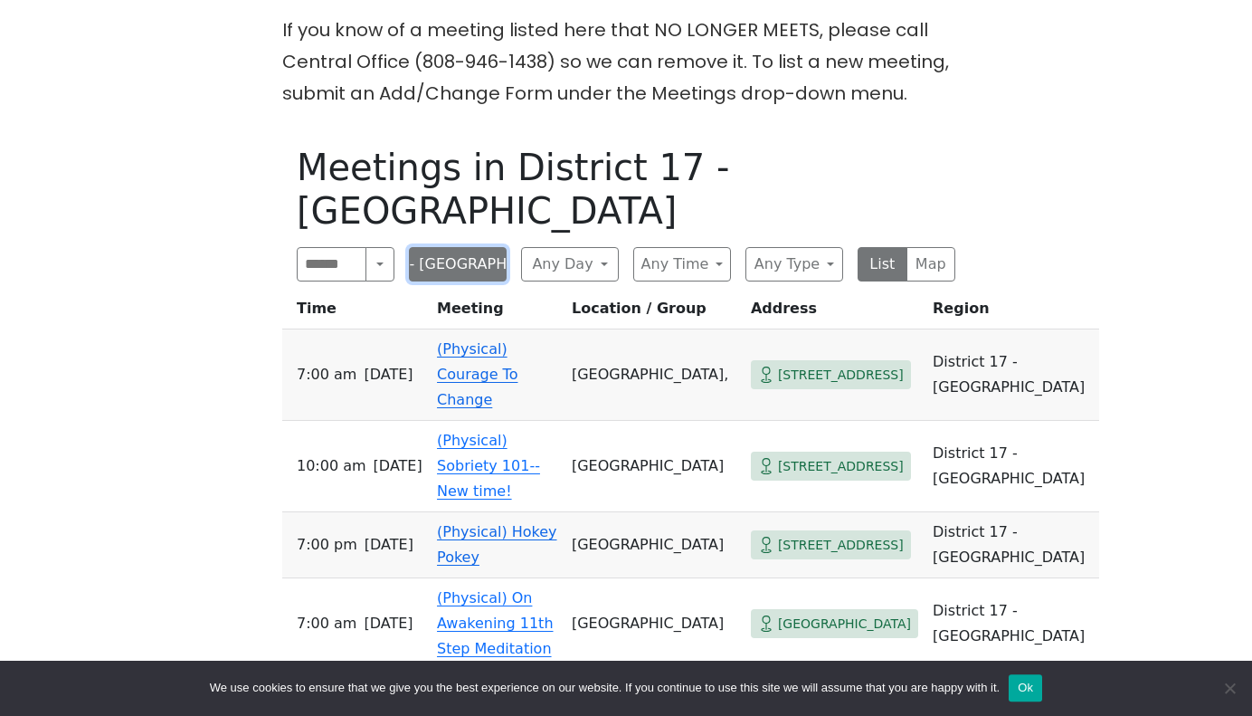
click at [499, 247] on button "District 17 - [GEOGRAPHIC_DATA]" at bounding box center [458, 264] width 98 height 34
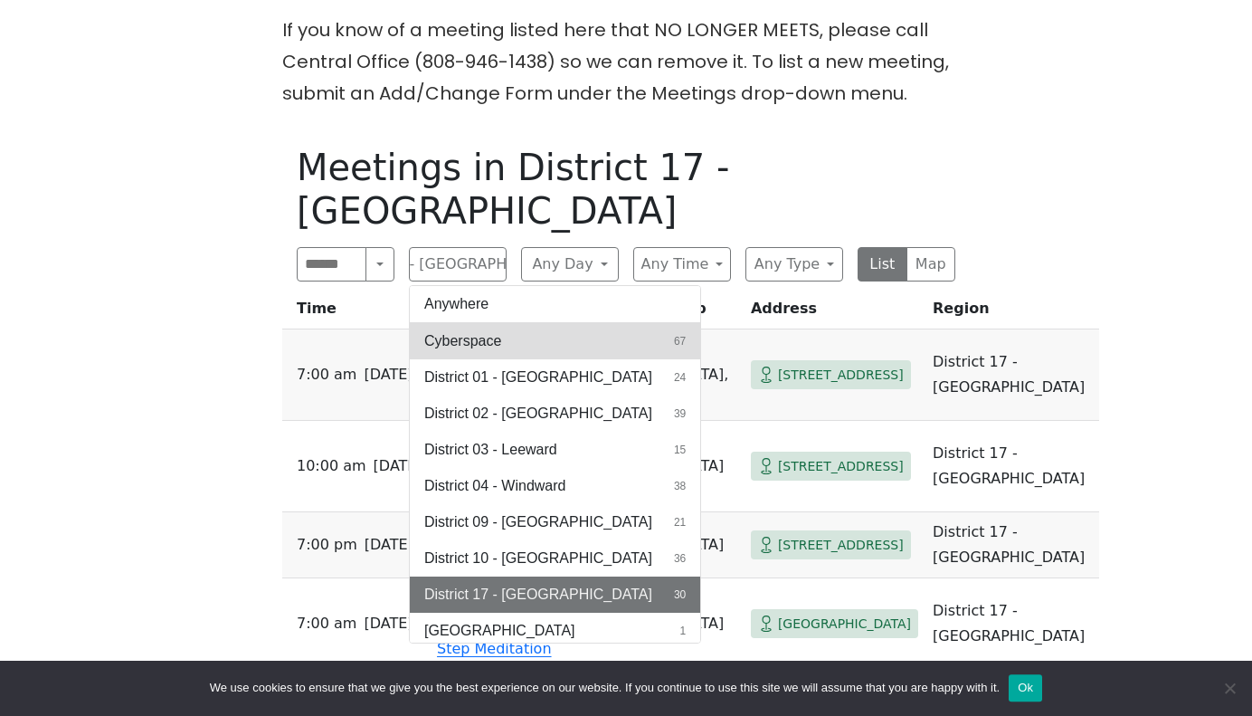
click at [492, 330] on span "Cyberspace" at bounding box center [462, 341] width 77 height 22
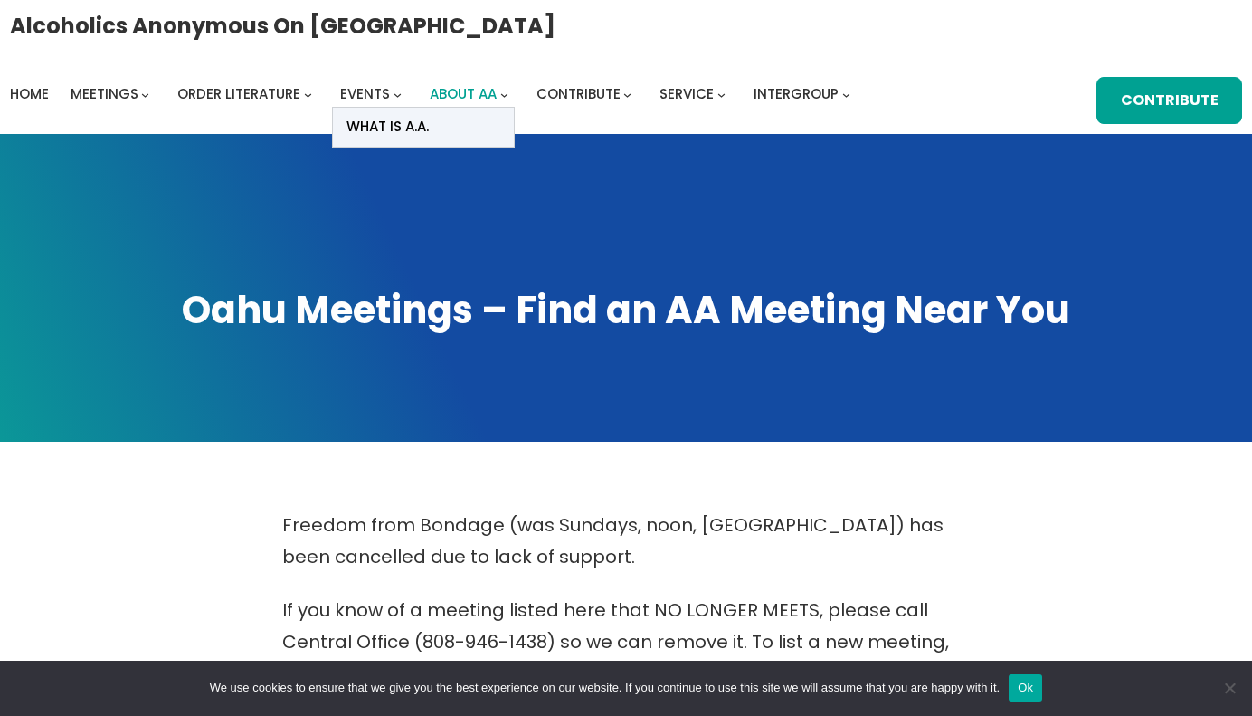
click at [497, 84] on span "About AA" at bounding box center [463, 93] width 67 height 19
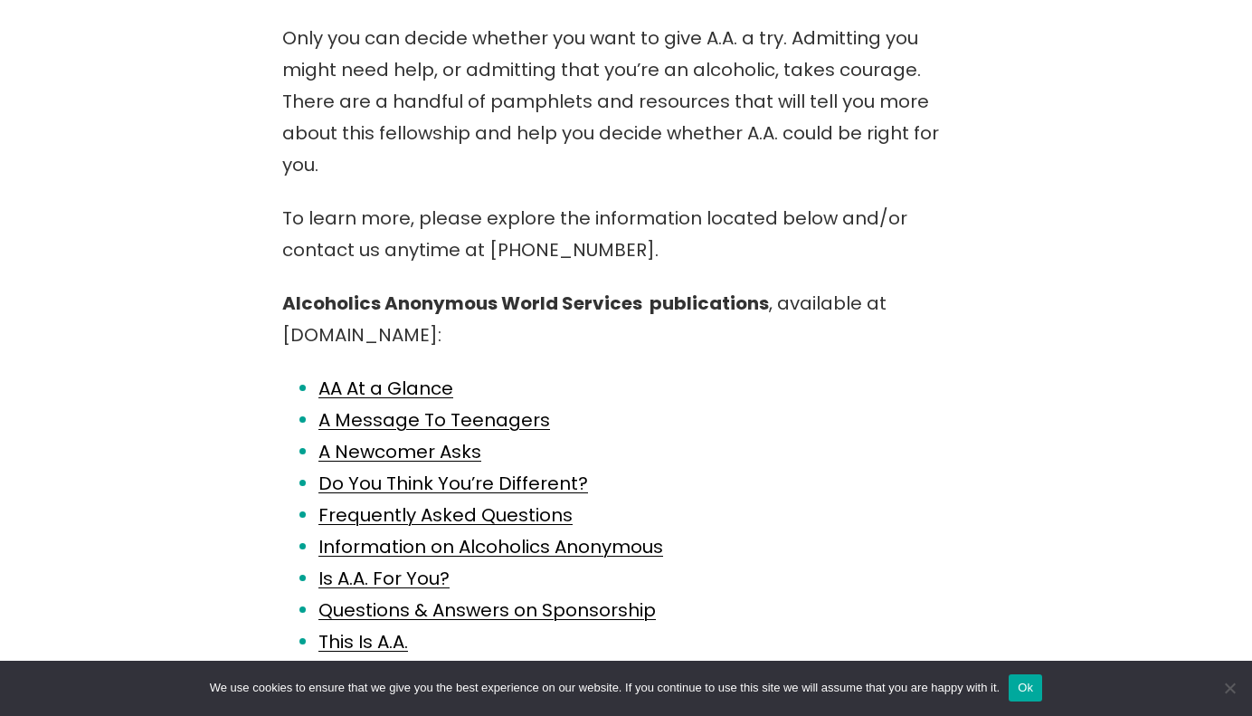
scroll to position [489, 0]
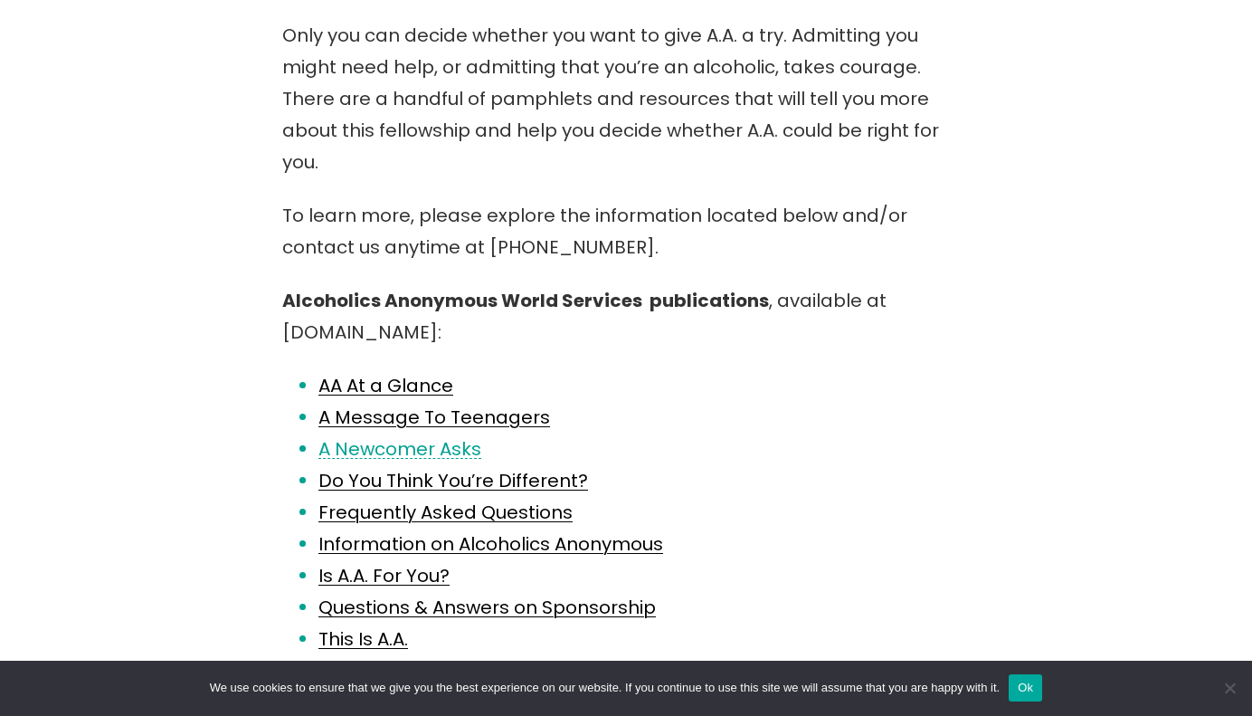
click at [375, 436] on link "A Newcomer Asks" at bounding box center [399, 448] width 163 height 25
